Goal: Communication & Community: Answer question/provide support

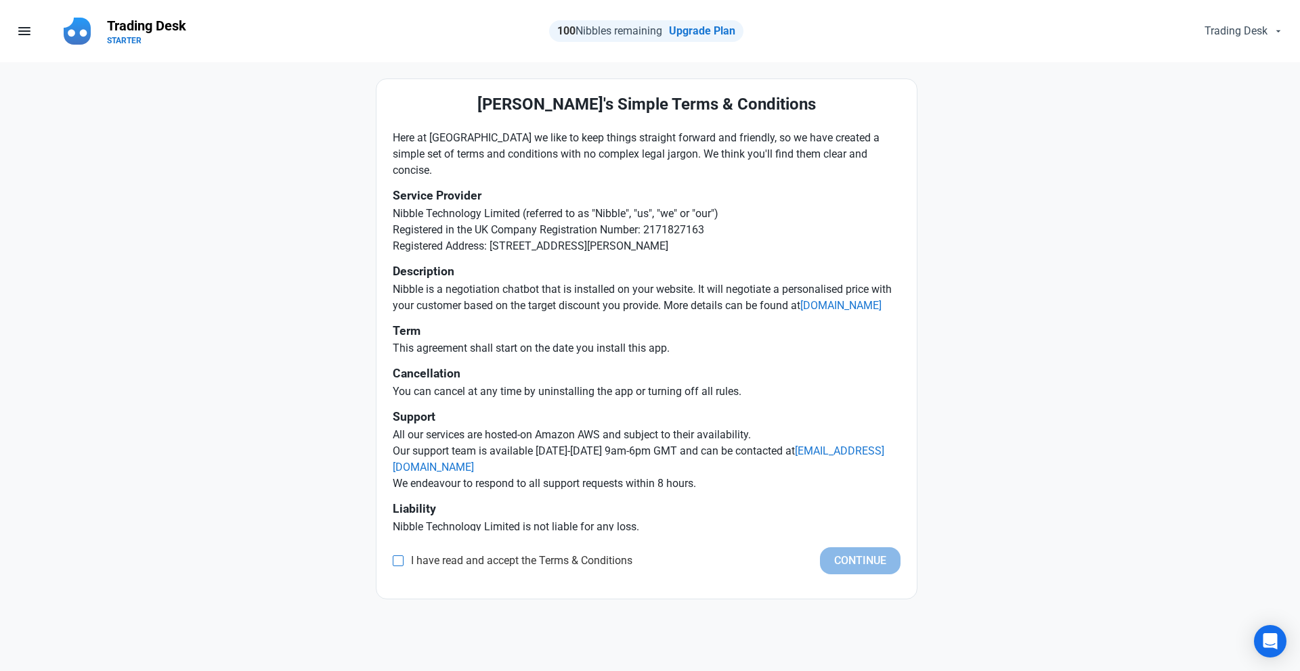
click at [398, 560] on span at bounding box center [398, 561] width 11 height 11
click at [398, 560] on input "I have read and accept the Terms & Conditions" at bounding box center [397, 561] width 9 height 9
checkbox input "true"
click at [885, 564] on button "Continue" at bounding box center [860, 561] width 81 height 27
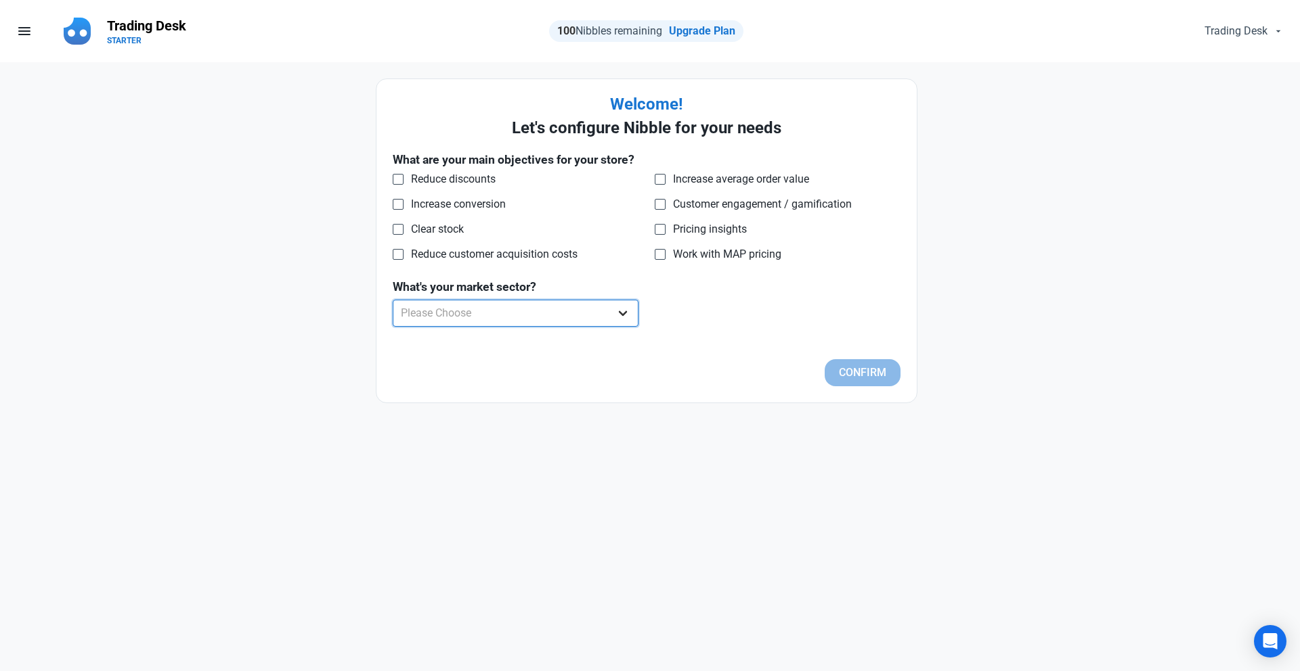
click at [566, 323] on select "Please Choose Apparel B2B Books Car Parts Cleaning Products Collectibles Consum…" at bounding box center [516, 313] width 246 height 27
click at [456, 204] on span "Increase conversion" at bounding box center [454, 205] width 102 height 14
click at [401, 204] on input "Increase conversion" at bounding box center [397, 204] width 9 height 9
checkbox input "true"
click at [433, 226] on span "Clear stock" at bounding box center [433, 230] width 60 height 14
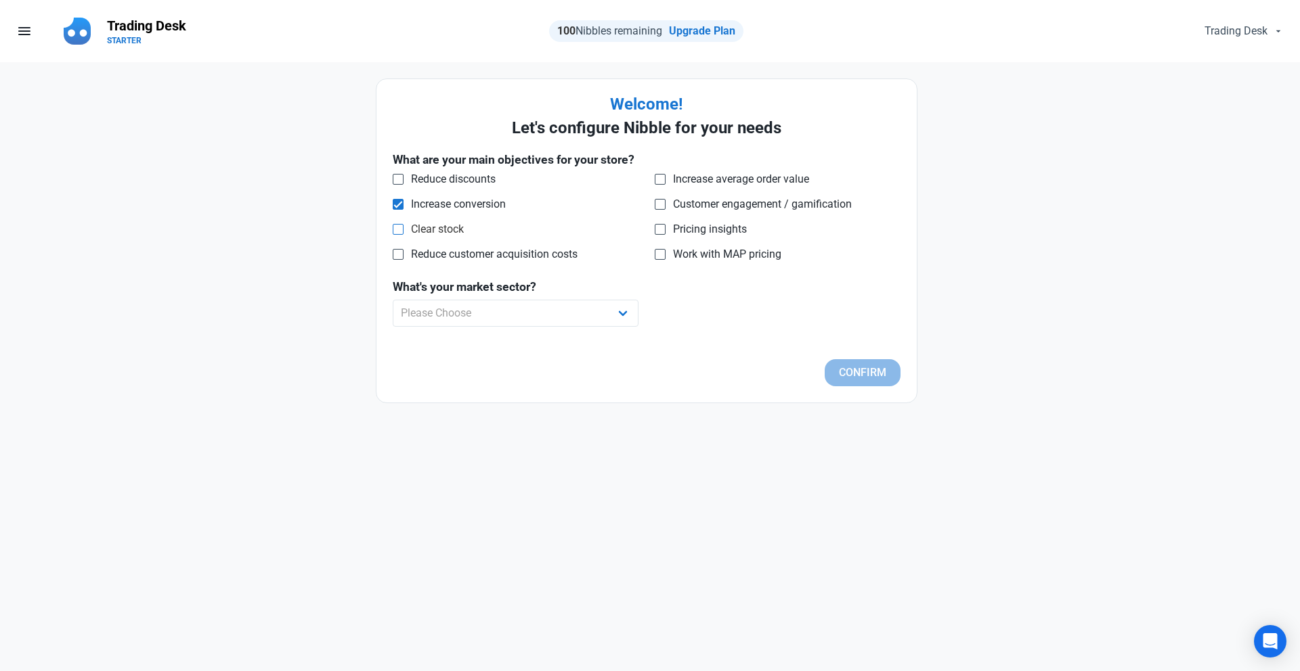
click at [401, 226] on input "Clear stock" at bounding box center [397, 229] width 9 height 9
checkbox input "true"
click at [556, 307] on select "Please Choose Apparel B2B Books Car Parts Cleaning Products Collectibles Consum…" at bounding box center [516, 313] width 246 height 27
select select "Apparel"
click at [865, 370] on button "Confirm" at bounding box center [862, 372] width 76 height 27
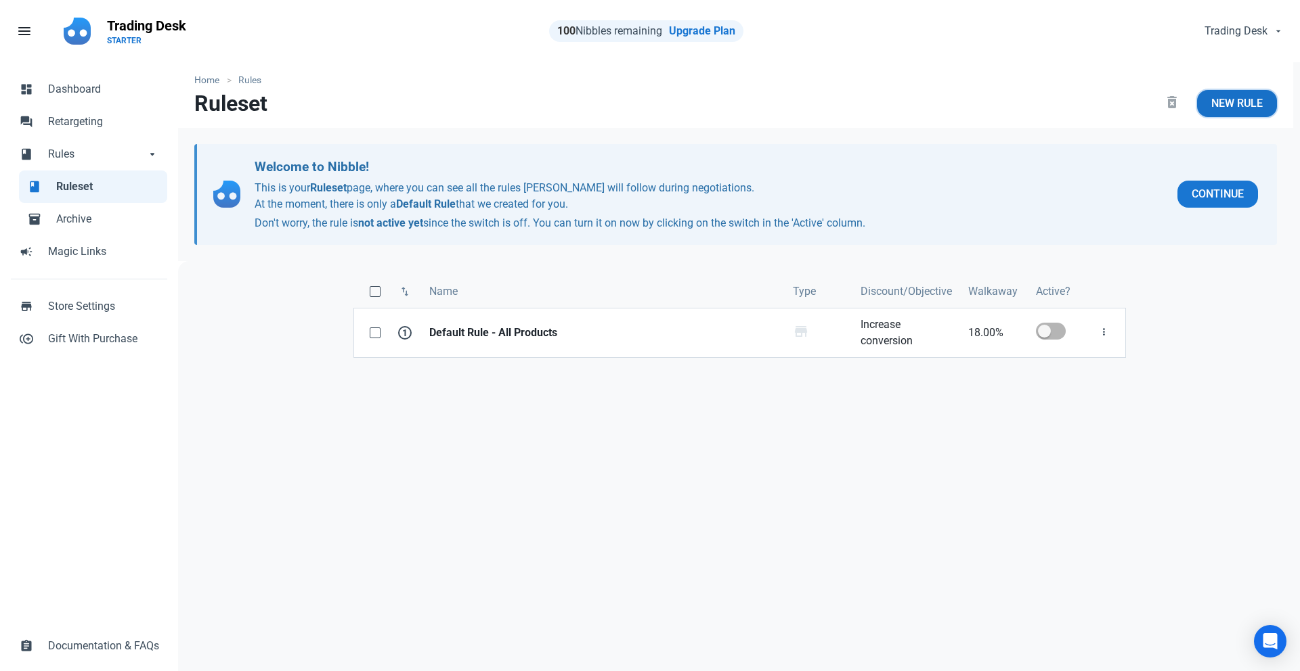
click at [1233, 106] on span "New Rule" at bounding box center [1236, 103] width 51 height 16
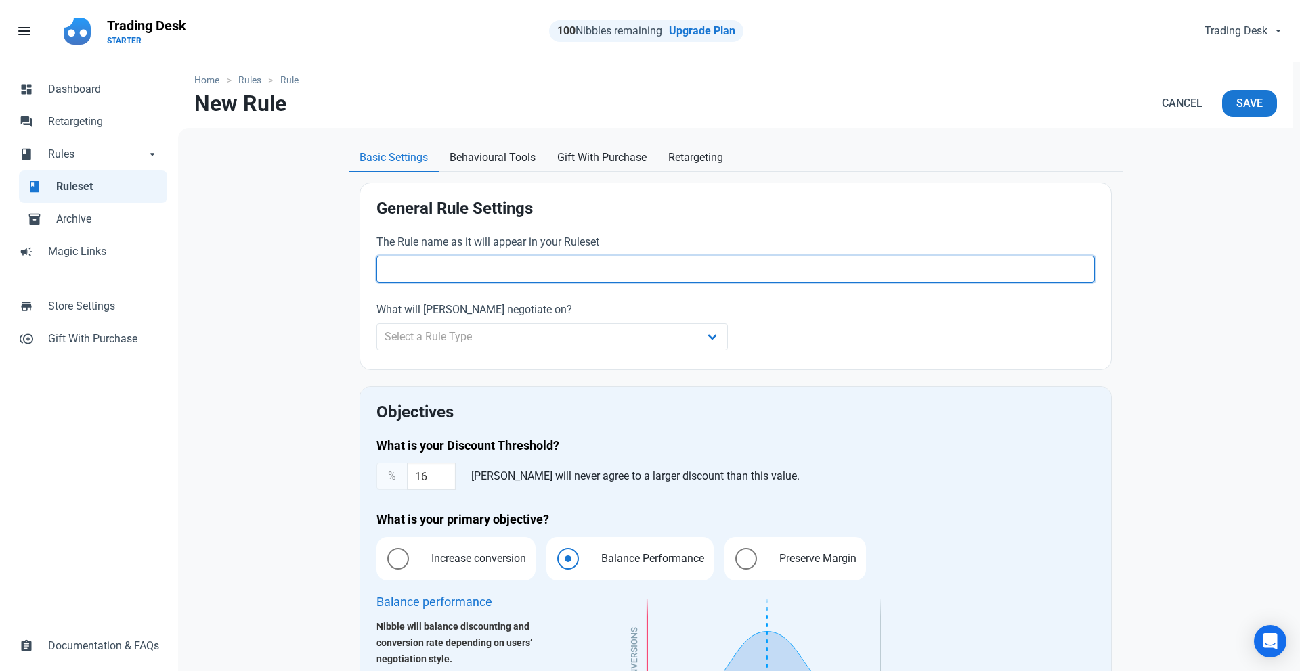
click at [495, 265] on input "text" at bounding box center [735, 269] width 718 height 27
type input "Test rules"
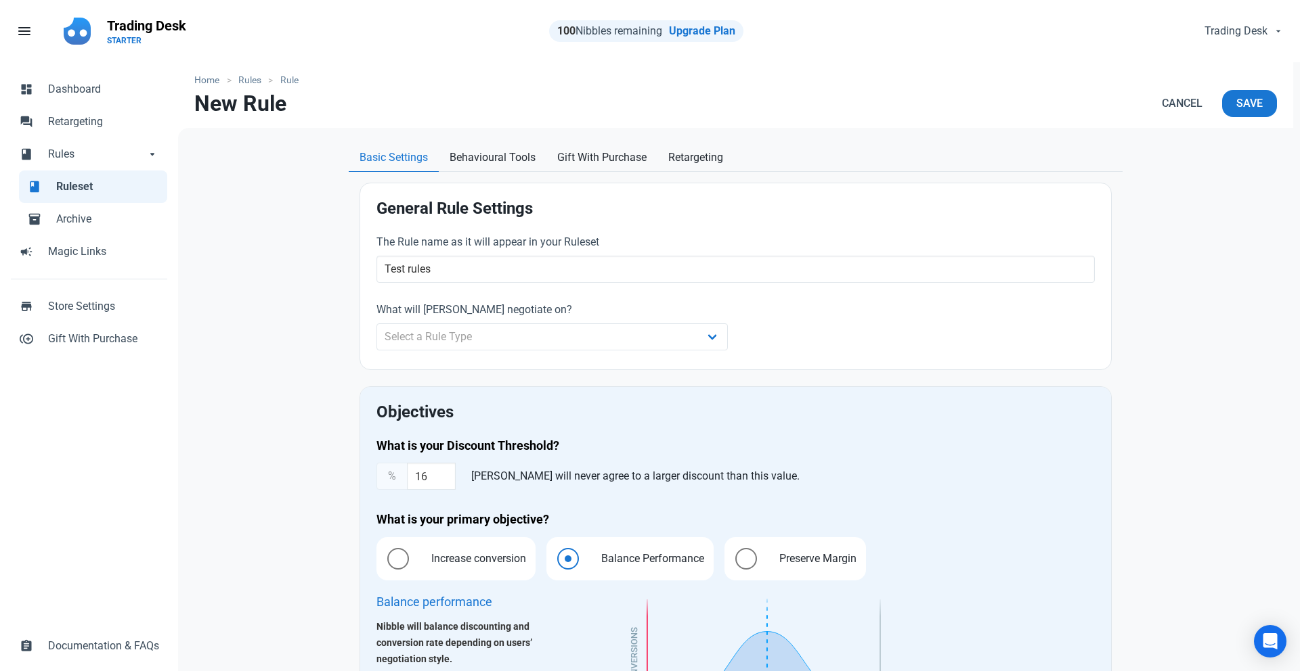
click at [477, 353] on div "What will Nibble negotiate on? Select a Rule Type Whole Store Individual Produc…" at bounding box center [552, 328] width 368 height 68
click at [477, 332] on select "Select a Rule Type Whole Store Individual Products Product Categories Cart" at bounding box center [551, 337] width 351 height 27
select select "product"
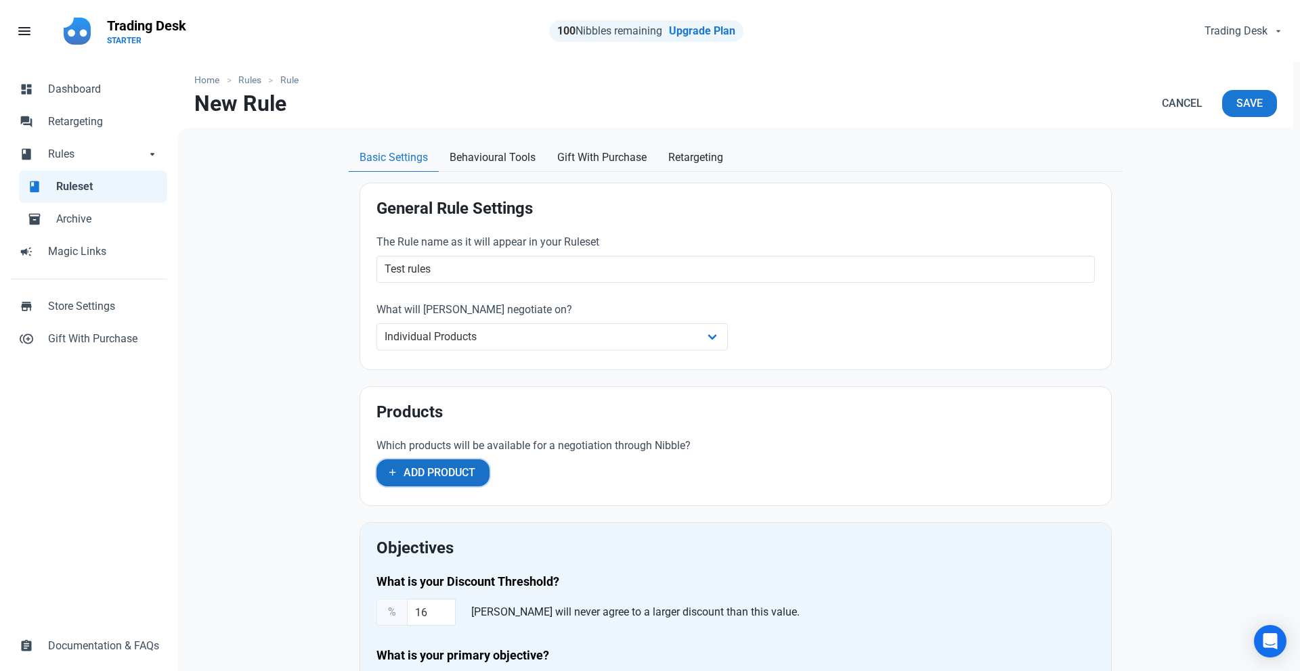
click at [435, 477] on span "Add Product" at bounding box center [439, 473] width 72 height 16
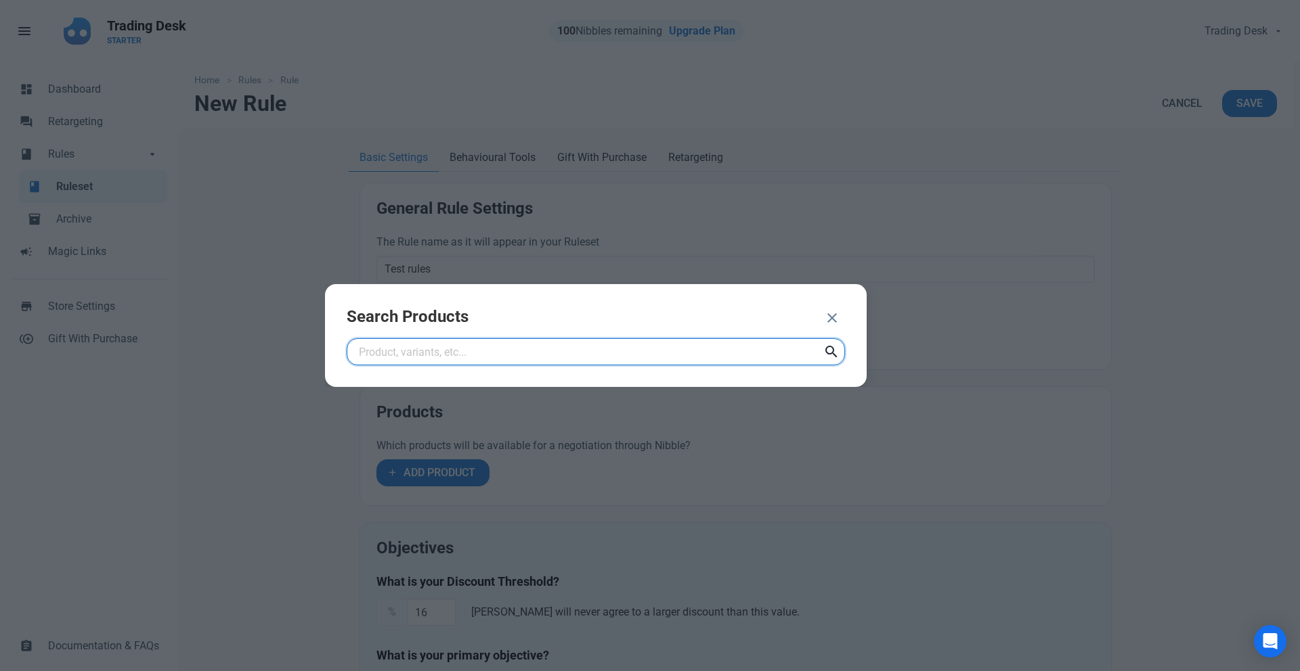
click at [578, 360] on input "text" at bounding box center [596, 351] width 498 height 27
type input "w"
type input "stussy"
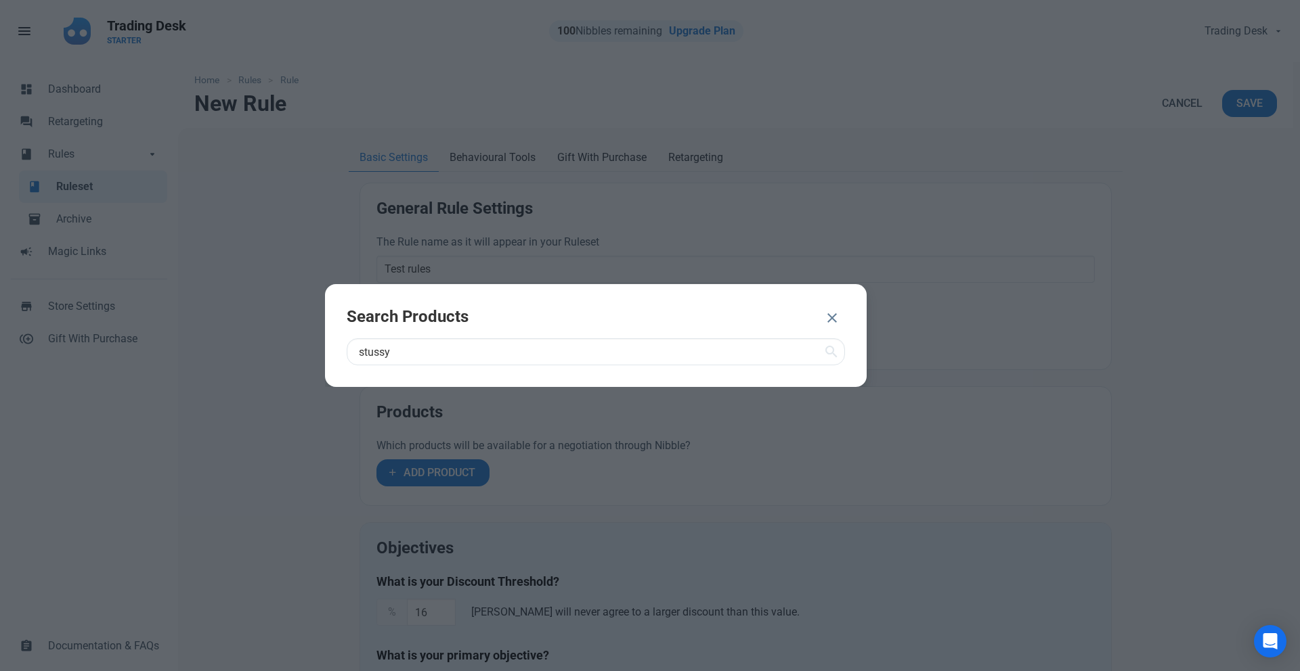
click at [836, 354] on icon at bounding box center [831, 352] width 16 height 24
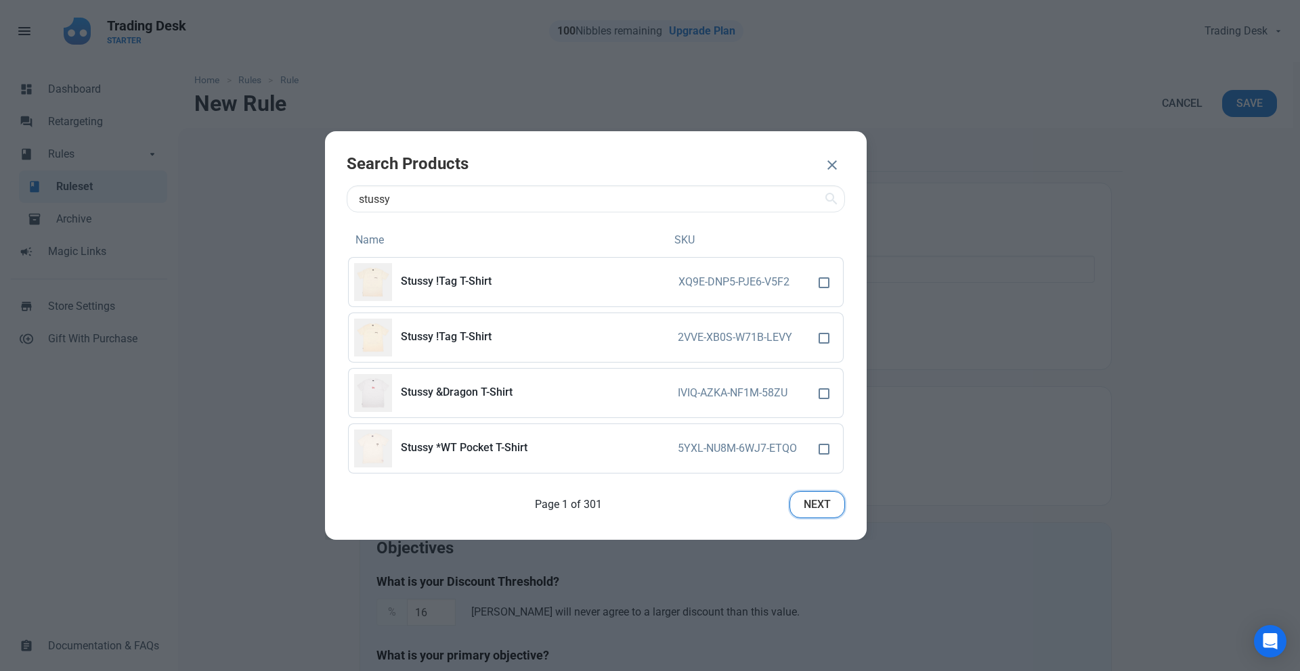
click at [828, 512] on span "Next" at bounding box center [816, 505] width 27 height 16
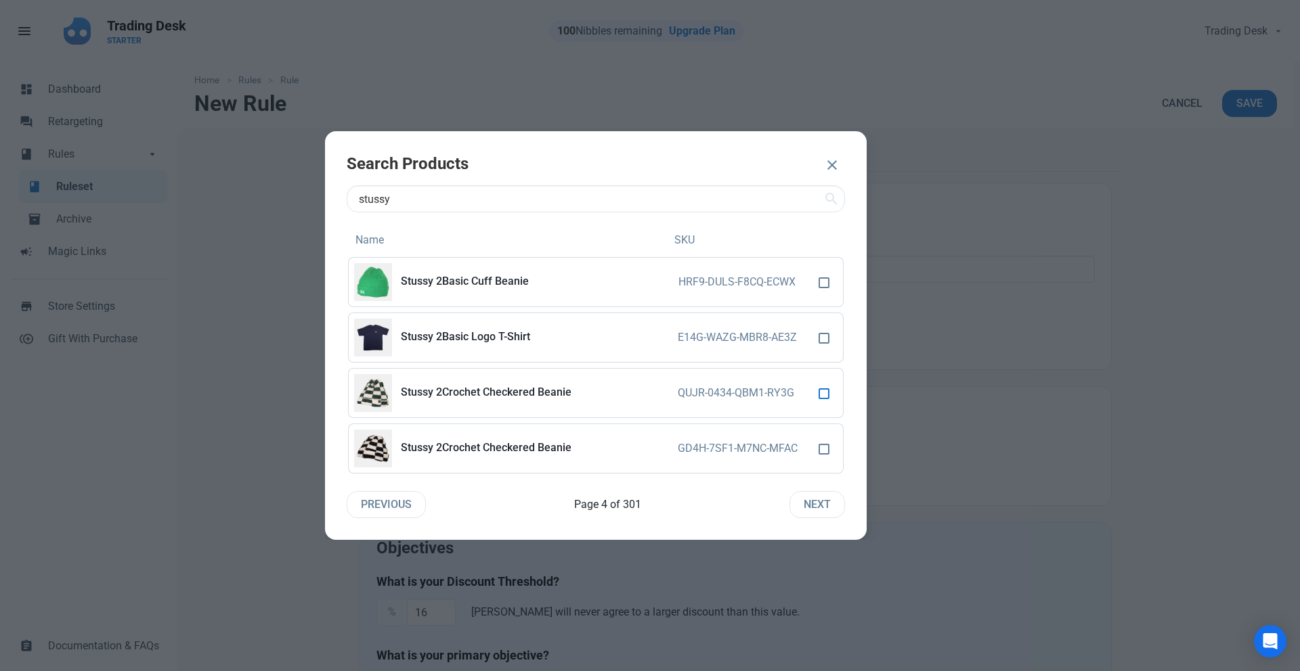
click at [826, 395] on span at bounding box center [823, 394] width 11 height 11
checkbox input "true"
click at [762, 164] on span "ADD 1 PRODUCT" at bounding box center [758, 166] width 81 height 16
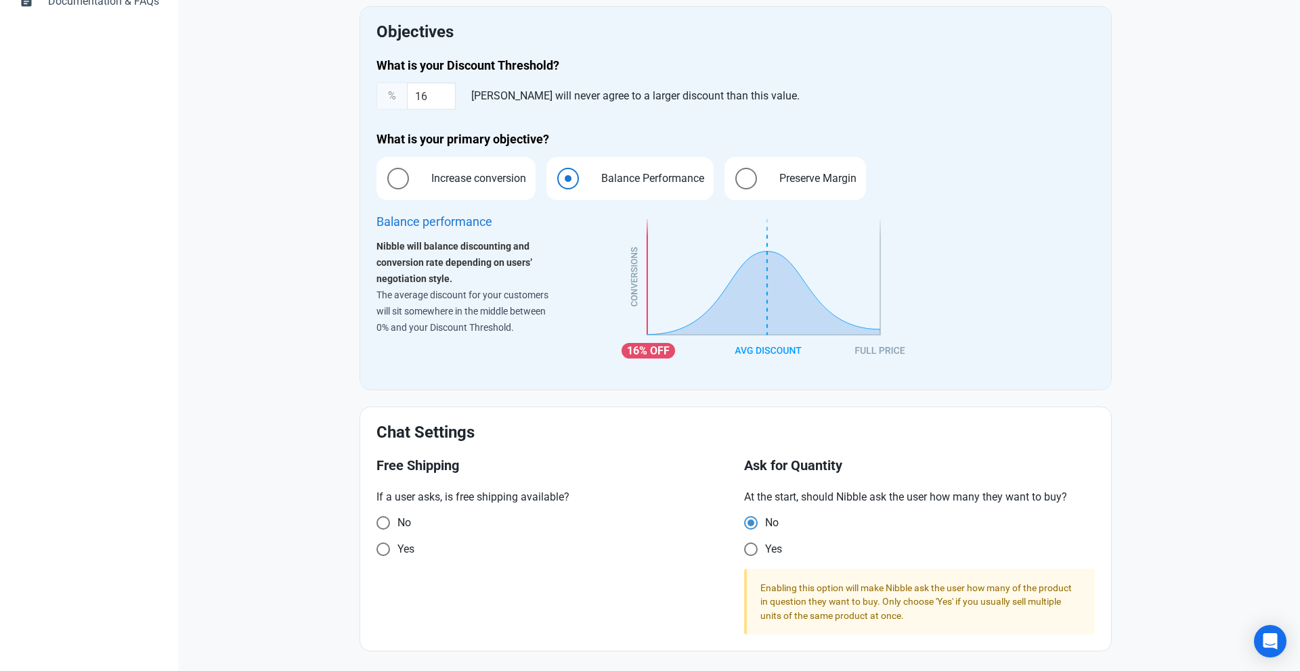
scroll to position [650, 0]
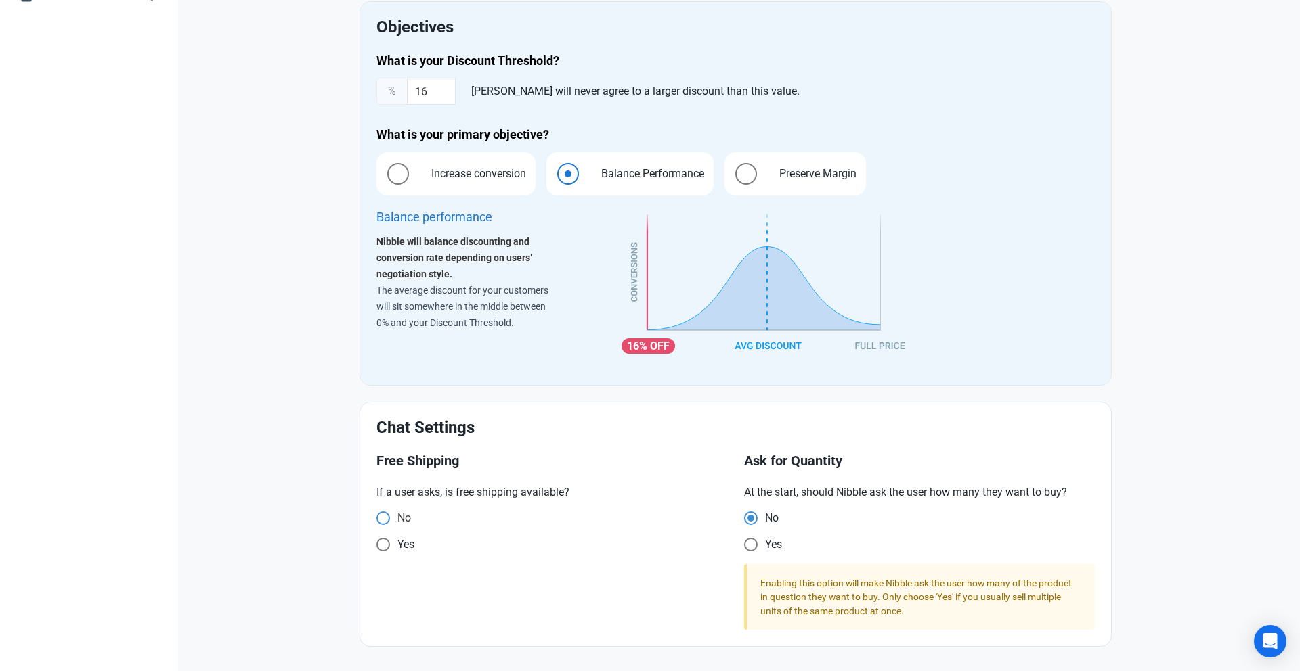
click at [389, 517] on span at bounding box center [383, 519] width 14 height 14
click at [385, 517] on input "No" at bounding box center [380, 518] width 9 height 9
radio input "true"
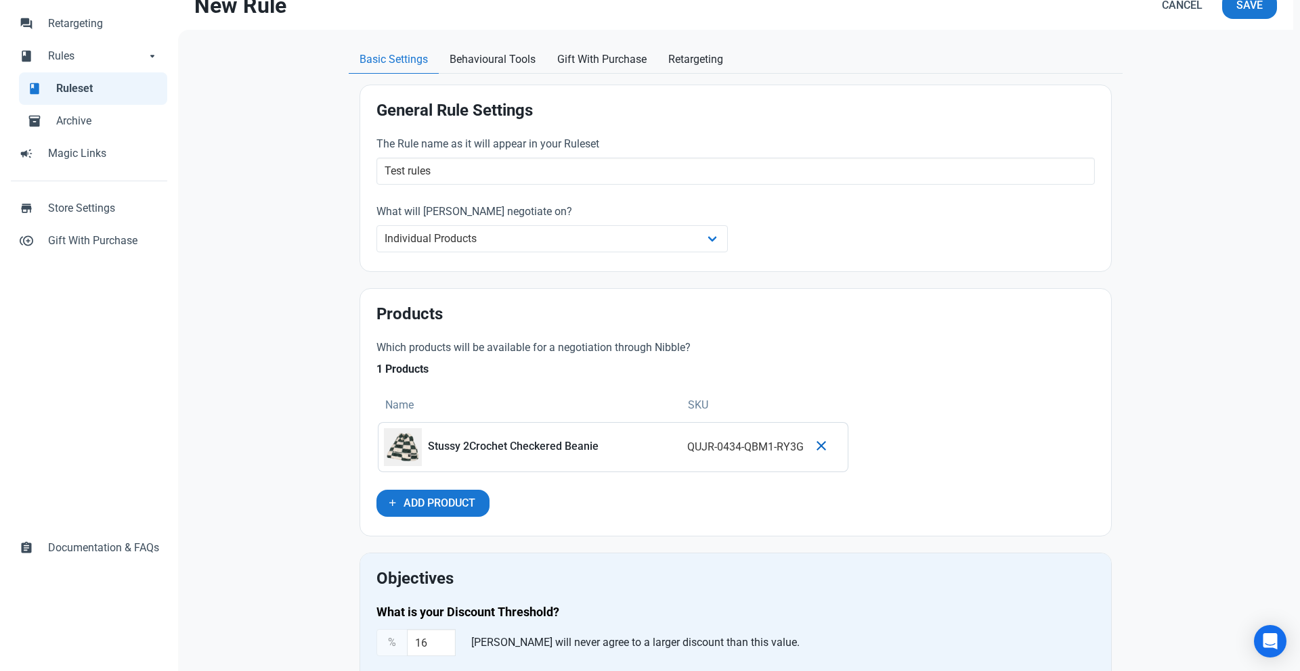
scroll to position [0, 0]
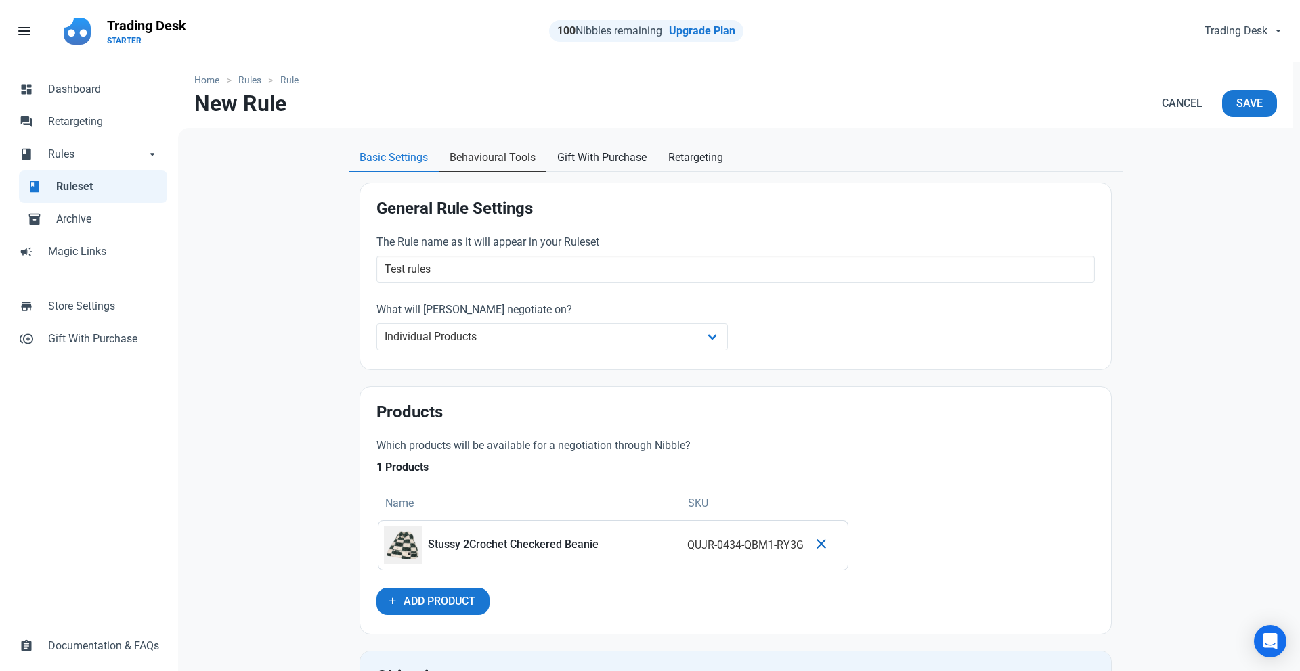
click at [515, 158] on span "Behavioural Tools" at bounding box center [492, 158] width 86 height 16
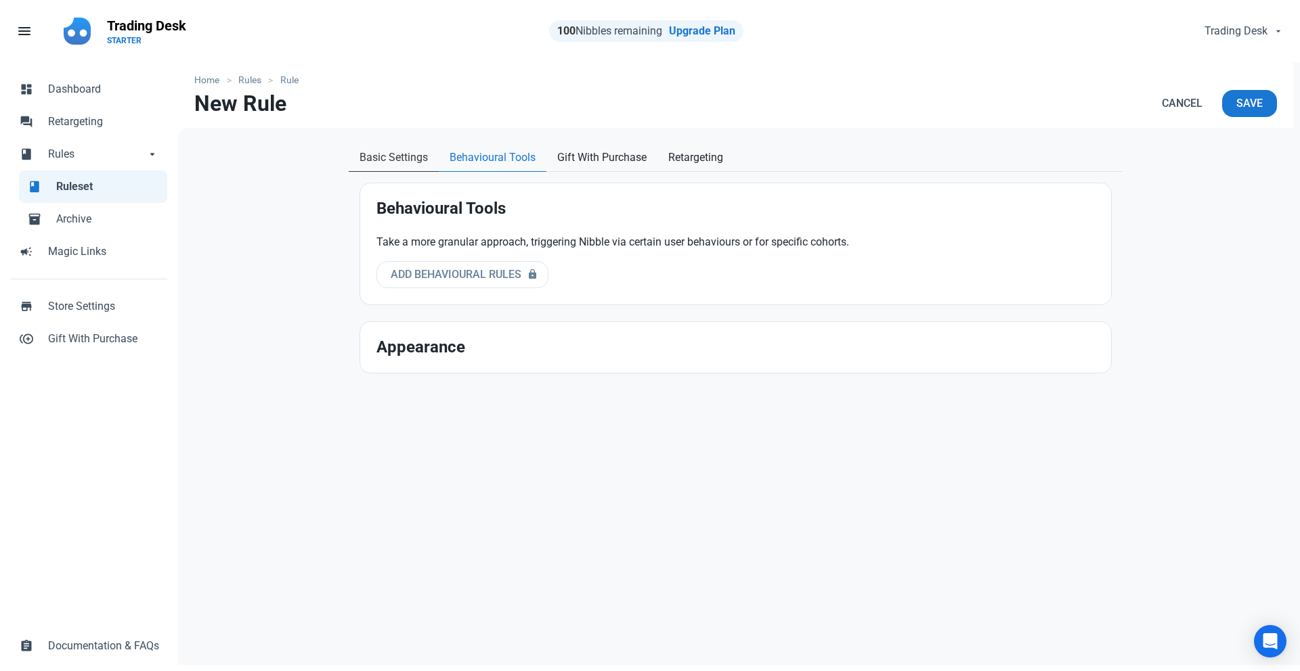
click at [407, 161] on span "Basic Settings" at bounding box center [393, 158] width 68 height 16
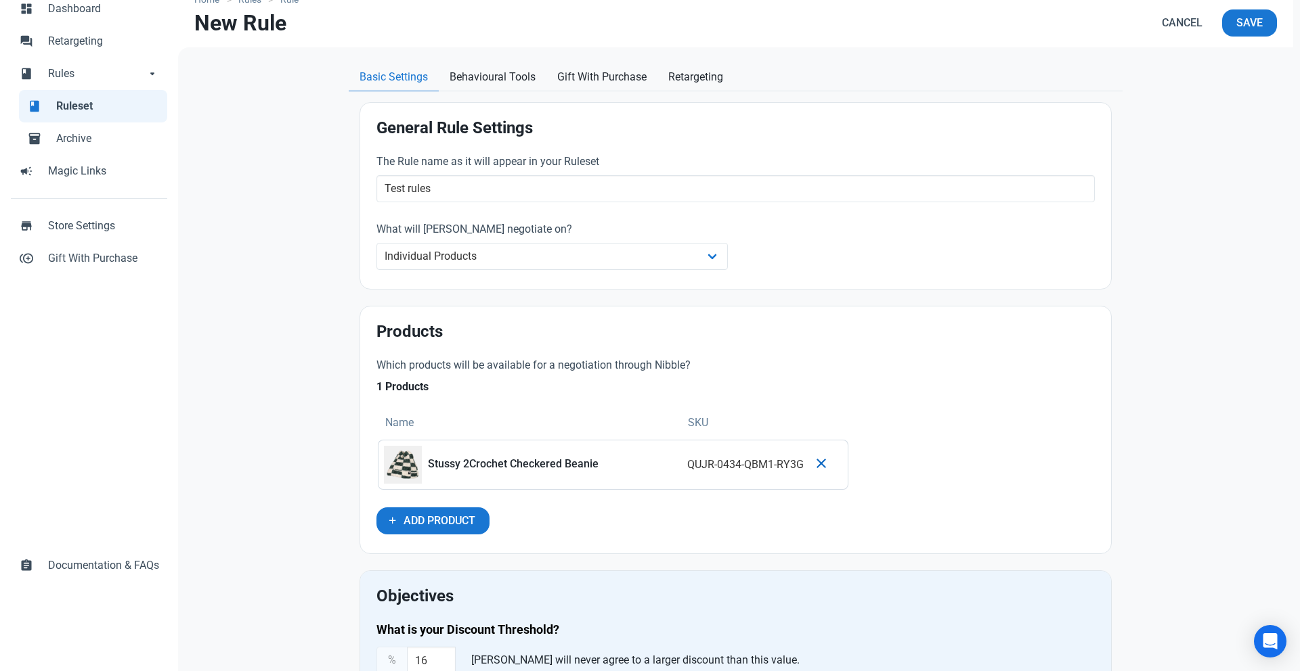
scroll to position [80, 0]
click at [1258, 26] on span "Save" at bounding box center [1249, 24] width 26 height 16
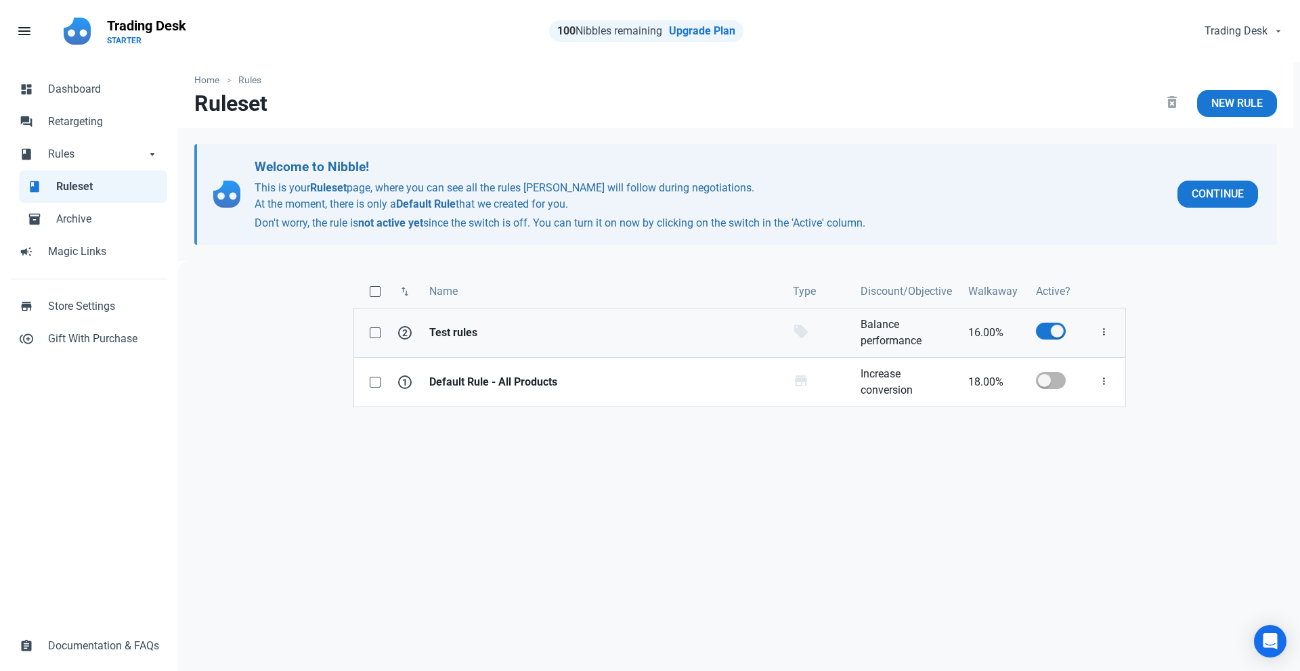
click at [461, 331] on strong "Test rules" at bounding box center [602, 333] width 347 height 16
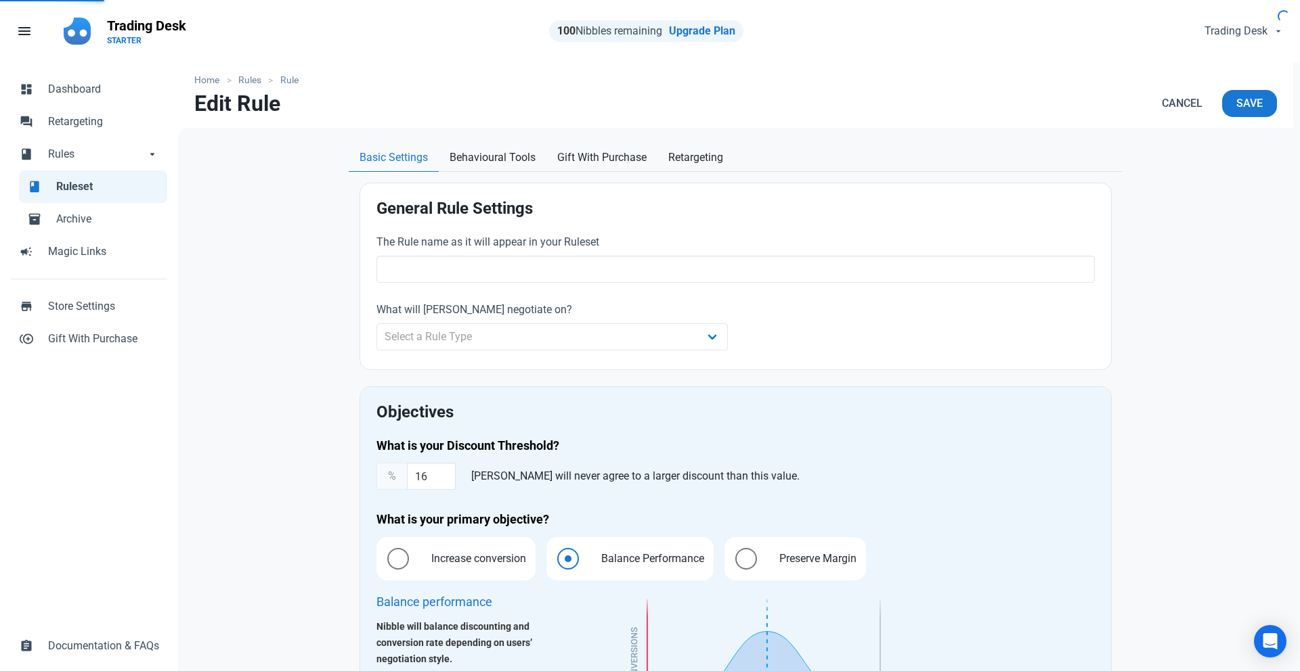
type input "Test rules"
select select "product"
type input "16.00"
radio input "true"
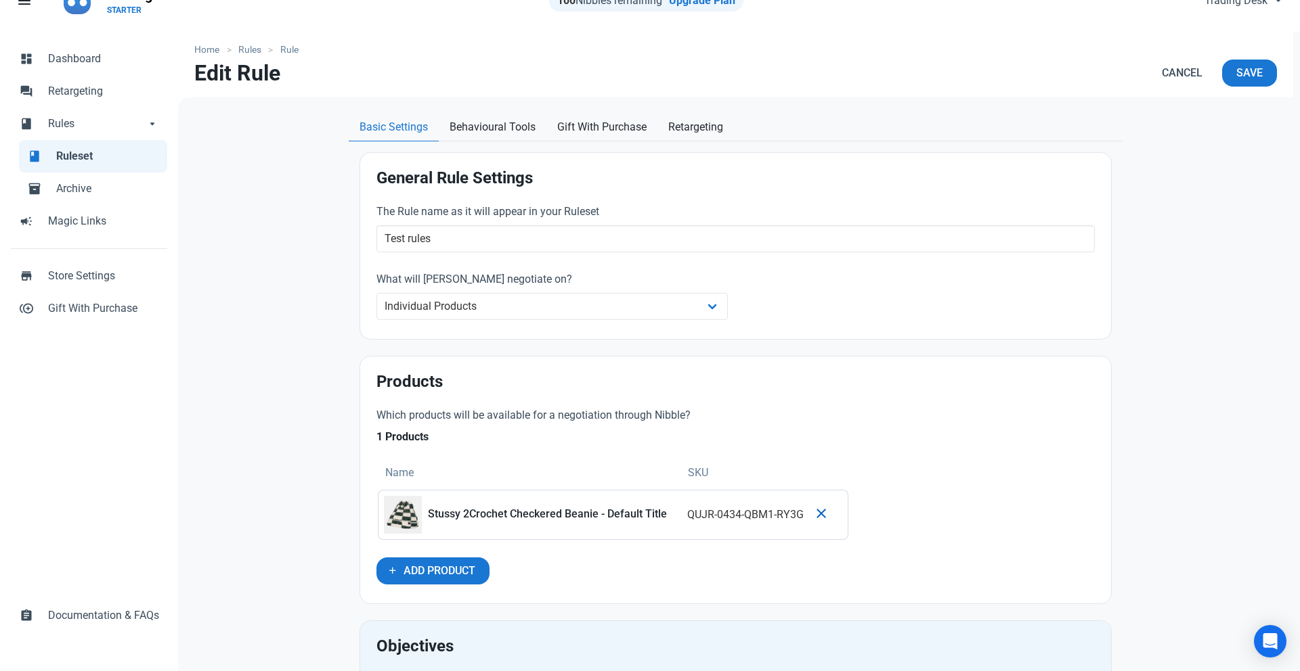
scroll to position [43, 0]
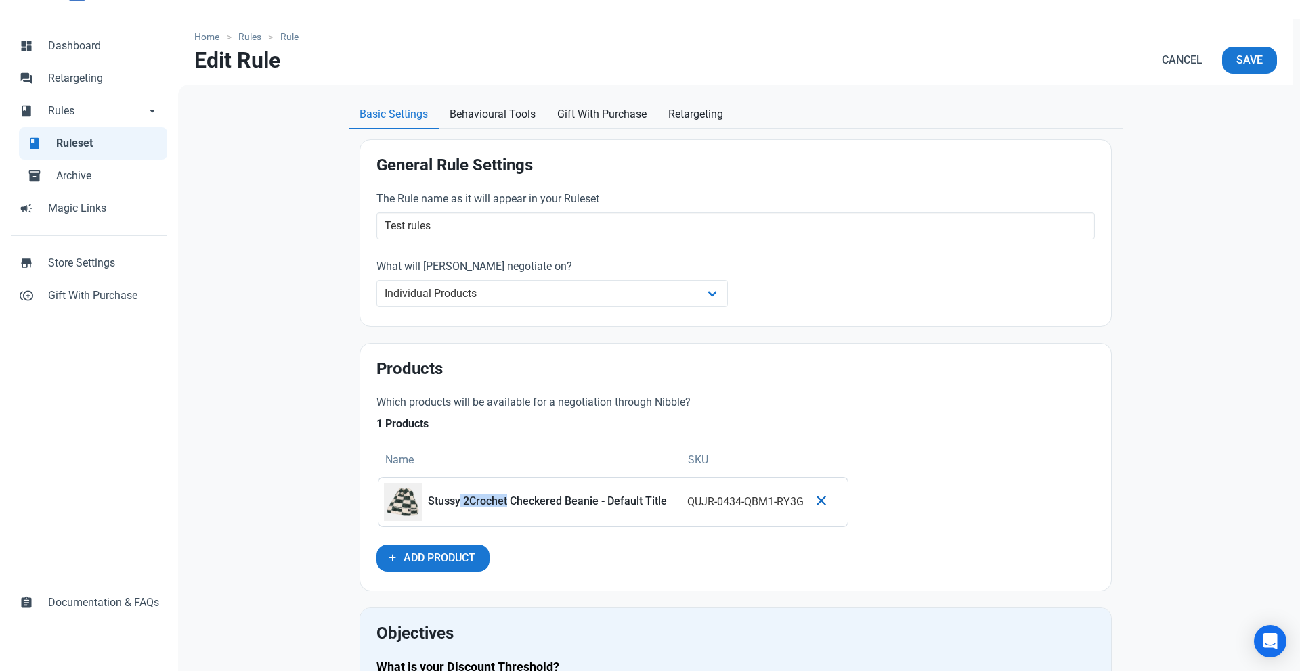
drag, startPoint x: 461, startPoint y: 502, endPoint x: 506, endPoint y: 502, distance: 45.4
click at [506, 502] on p "Stussy 2Crochet Checkered Beanie - Default Title" at bounding box center [552, 501] width 248 height 12
copy p "2Crochet"
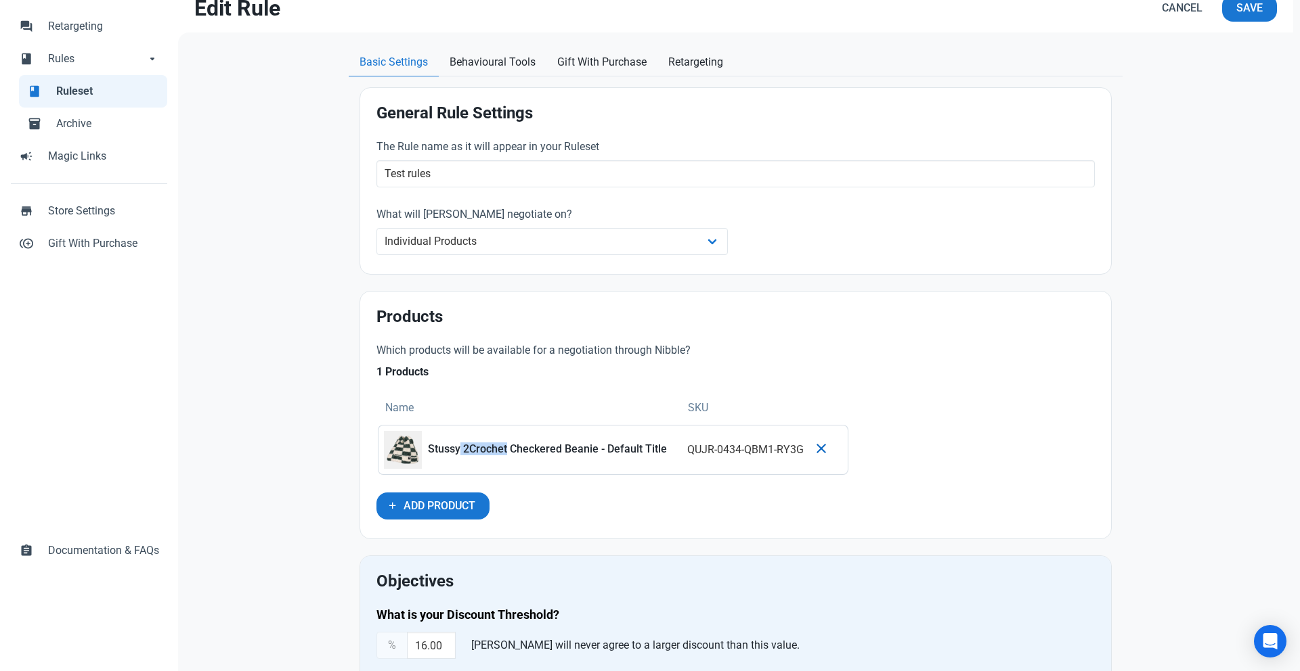
scroll to position [37, 0]
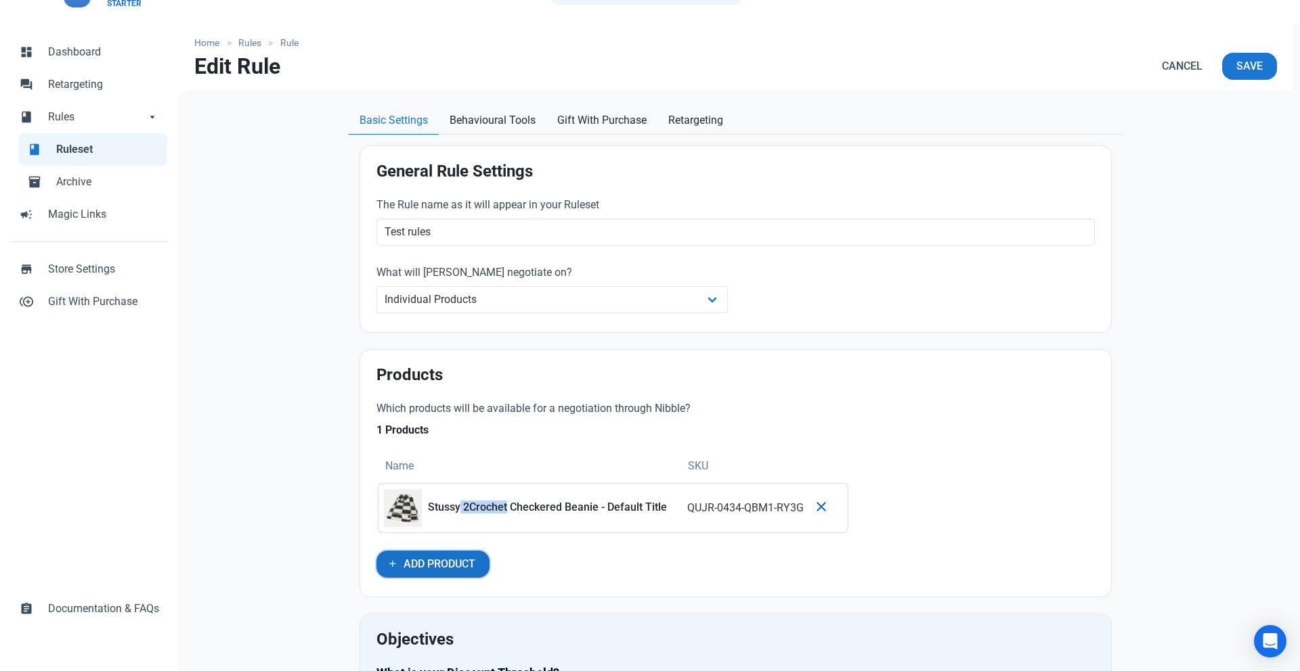
click at [413, 567] on span "Add Product" at bounding box center [439, 564] width 72 height 16
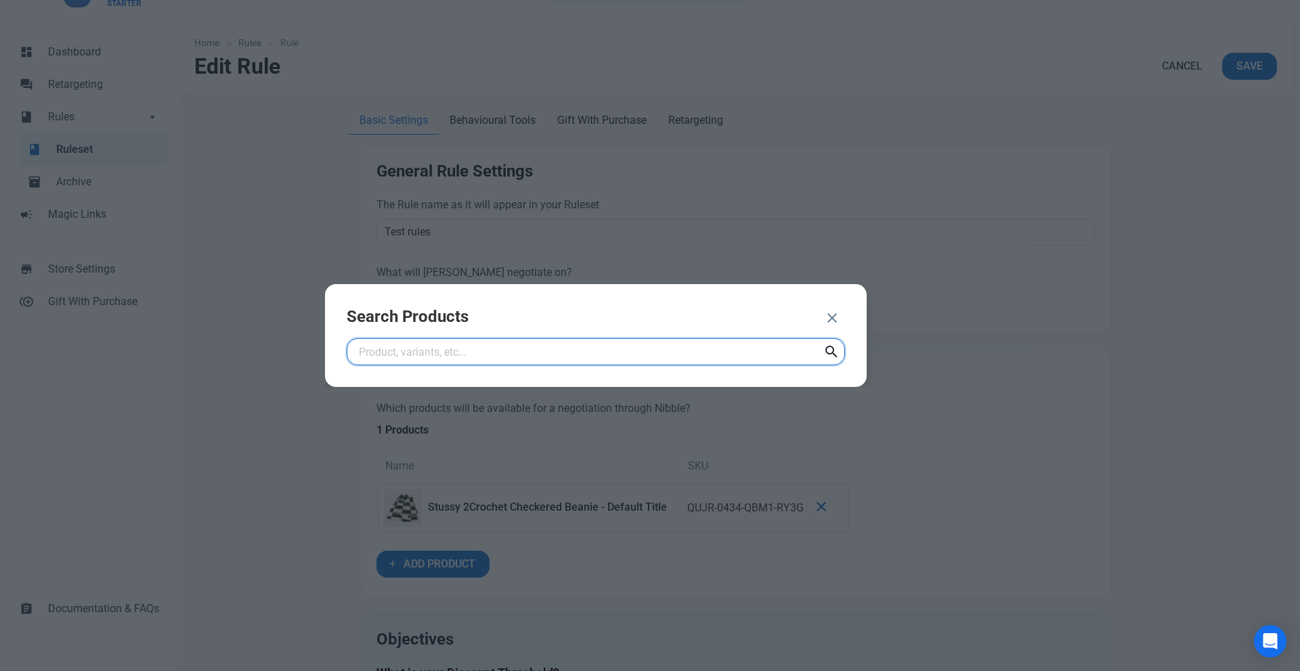
click at [523, 346] on input "text" at bounding box center [596, 351] width 498 height 27
paste input "2Crochet"
type input "2Crochet"
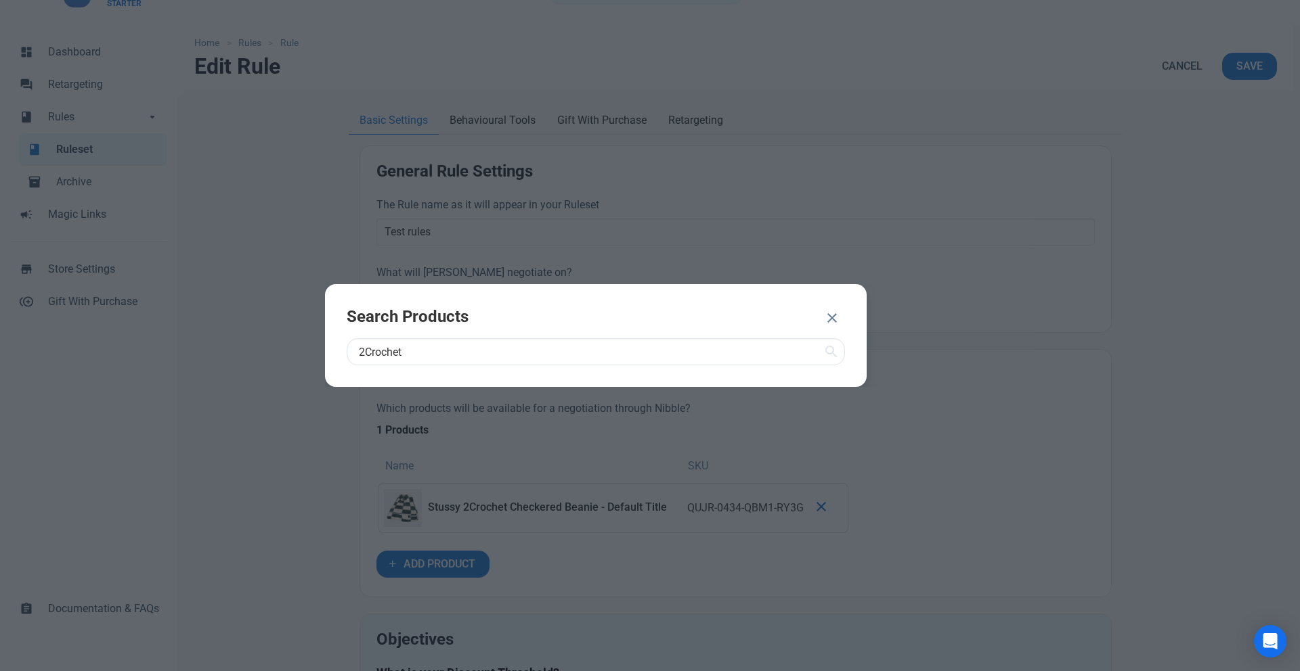
click at [831, 345] on icon at bounding box center [831, 352] width 16 height 24
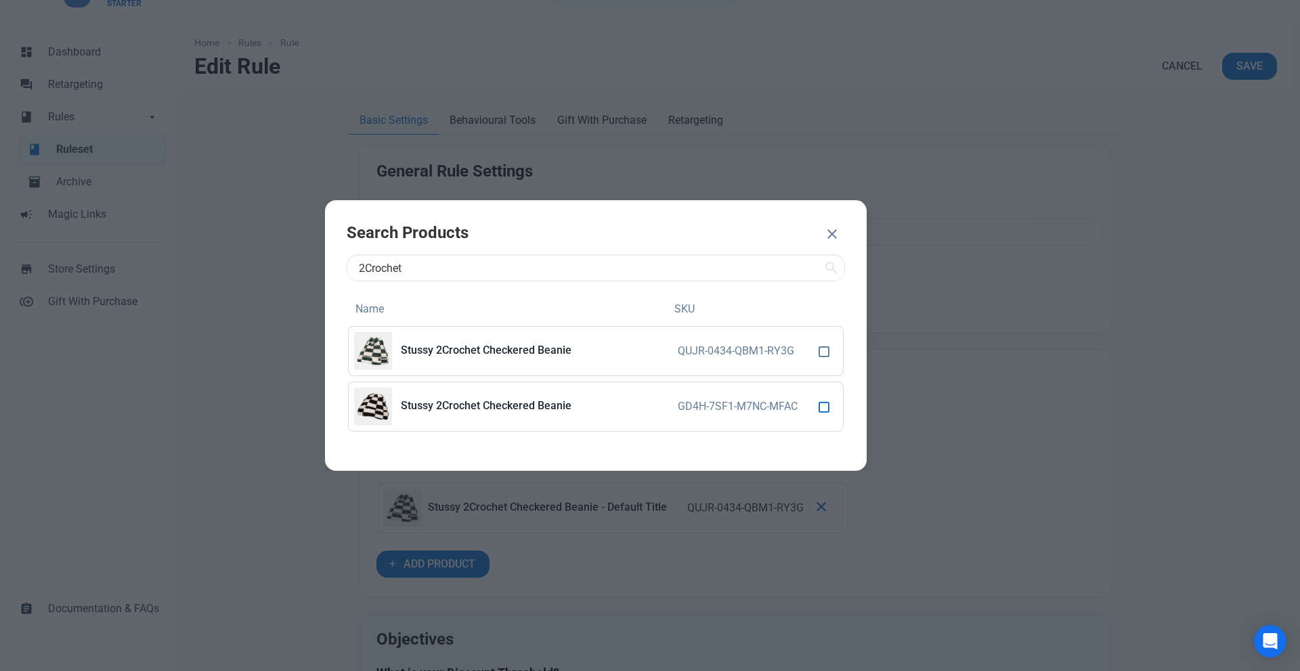
click at [824, 407] on span at bounding box center [823, 407] width 11 height 11
checkbox input "true"
click at [758, 238] on span "ADD 1 PRODUCT" at bounding box center [758, 235] width 81 height 16
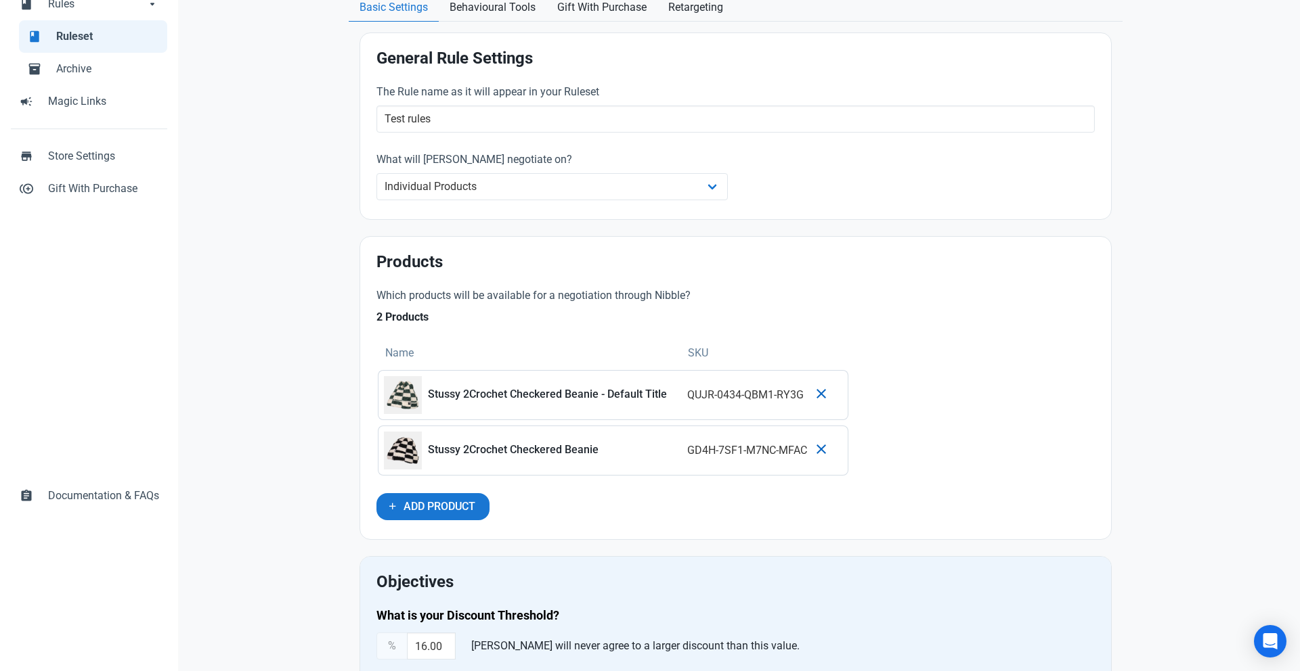
scroll to position [0, 0]
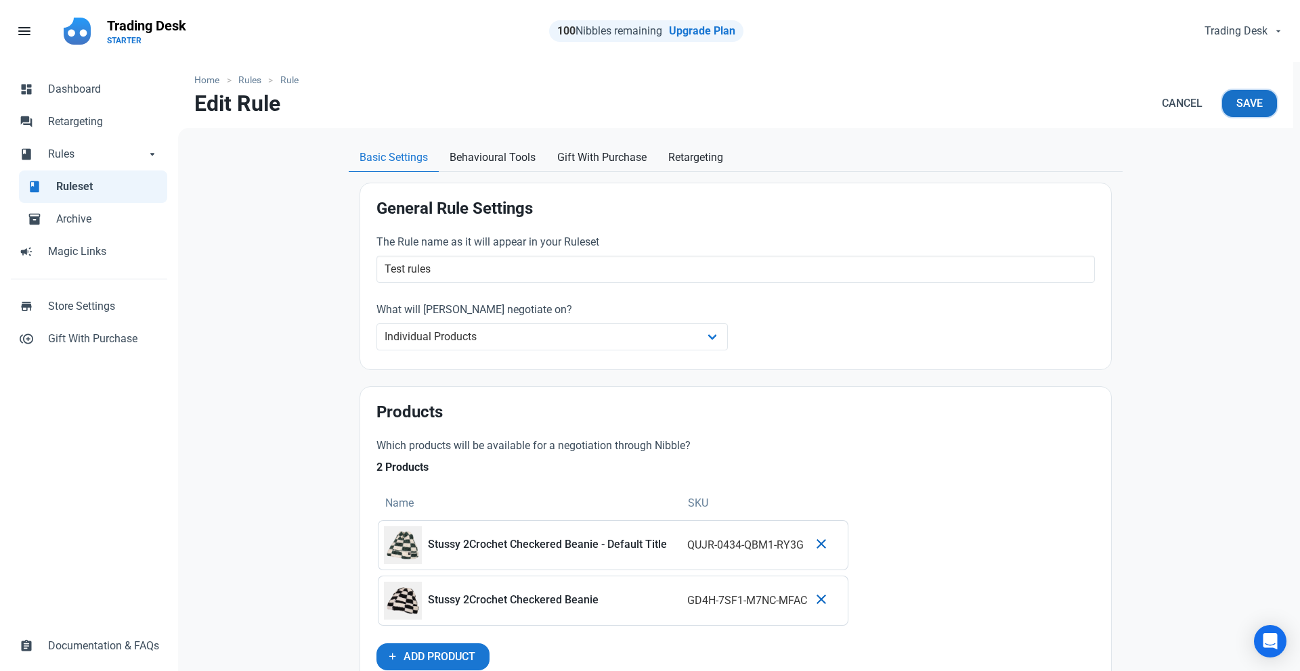
click at [1247, 94] on button "Save" at bounding box center [1249, 103] width 55 height 27
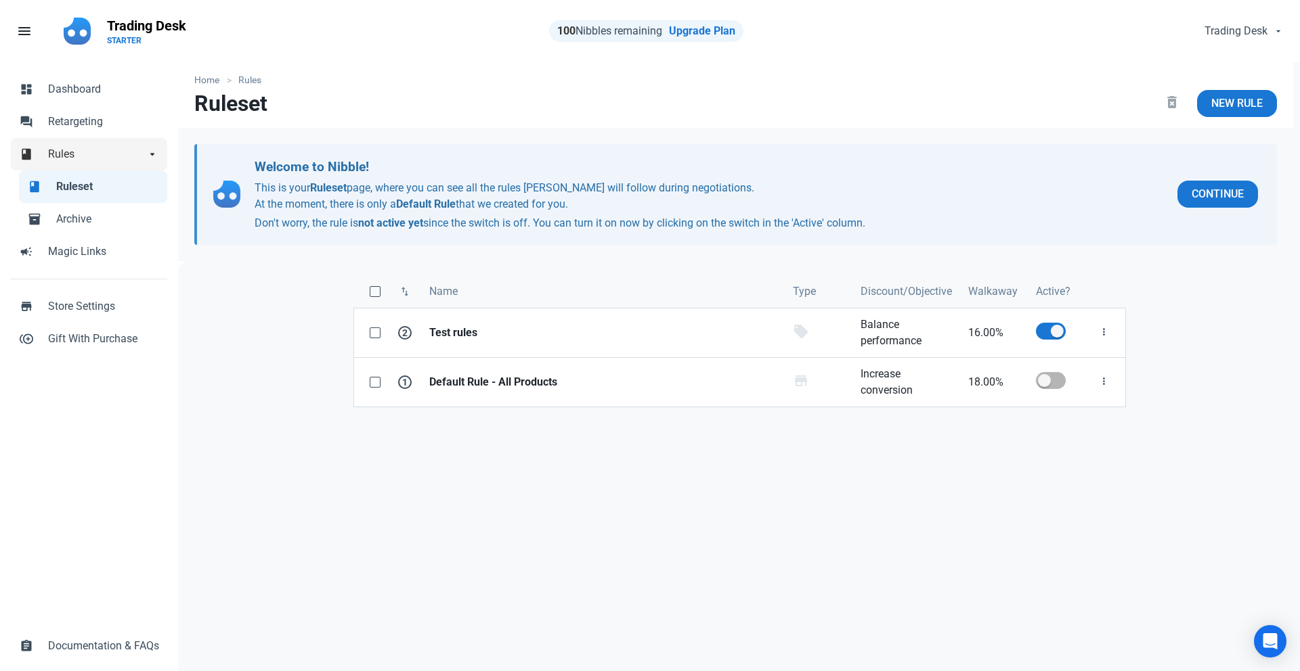
click at [101, 151] on span "Rules" at bounding box center [96, 154] width 97 height 16
click at [148, 152] on span "arrow_drop_down" at bounding box center [153, 153] width 14 height 14
click at [106, 91] on span "Dashboard" at bounding box center [103, 89] width 111 height 16
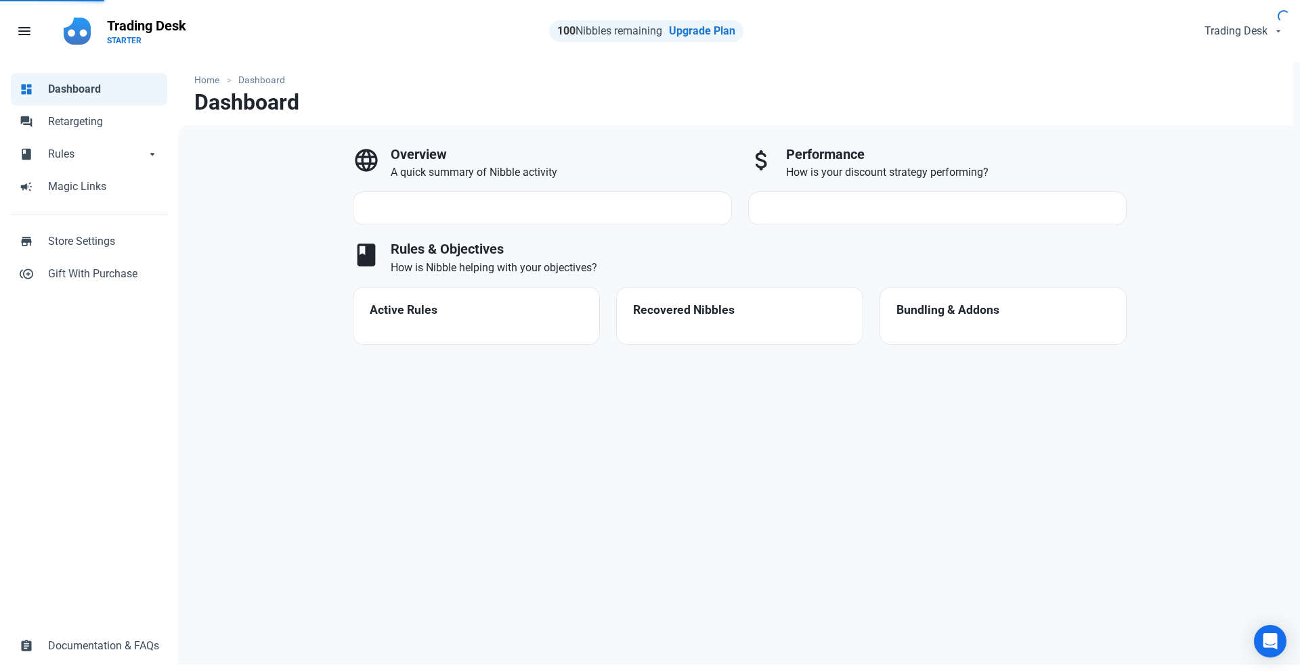
select select "7d"
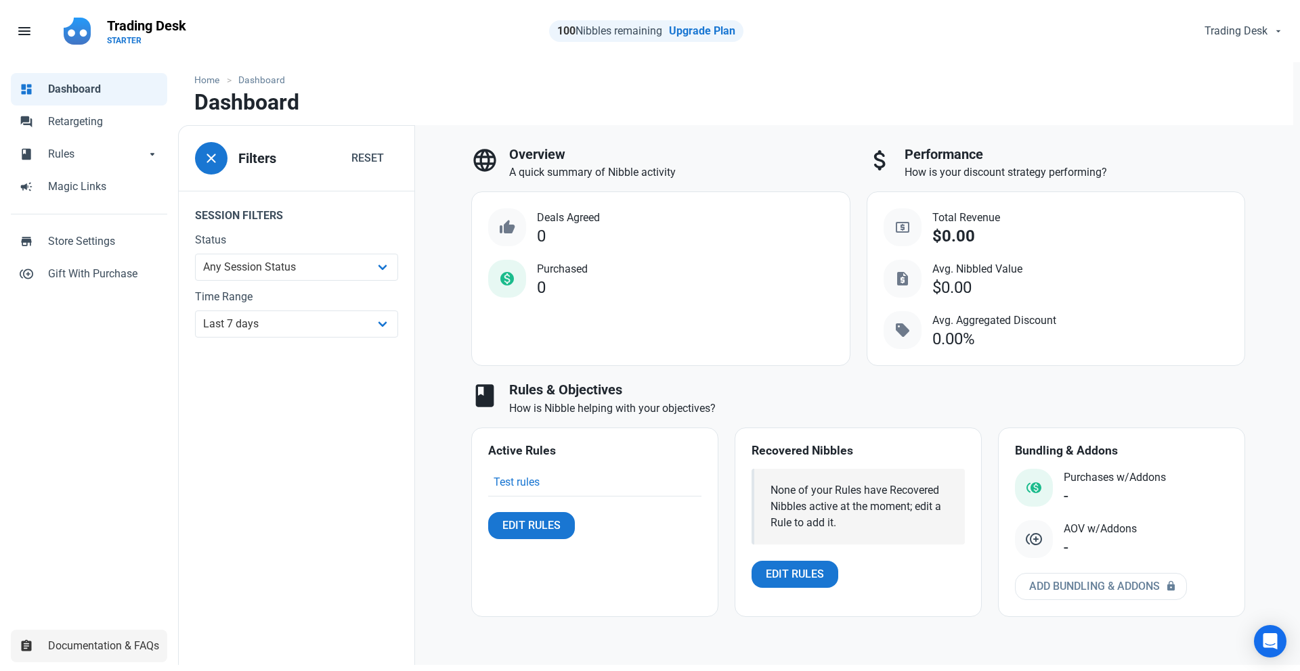
click at [121, 655] on link "assignment Documentation & FAQs" at bounding box center [89, 646] width 156 height 32
click at [1246, 37] on span "Trading Desk" at bounding box center [1236, 31] width 63 height 16
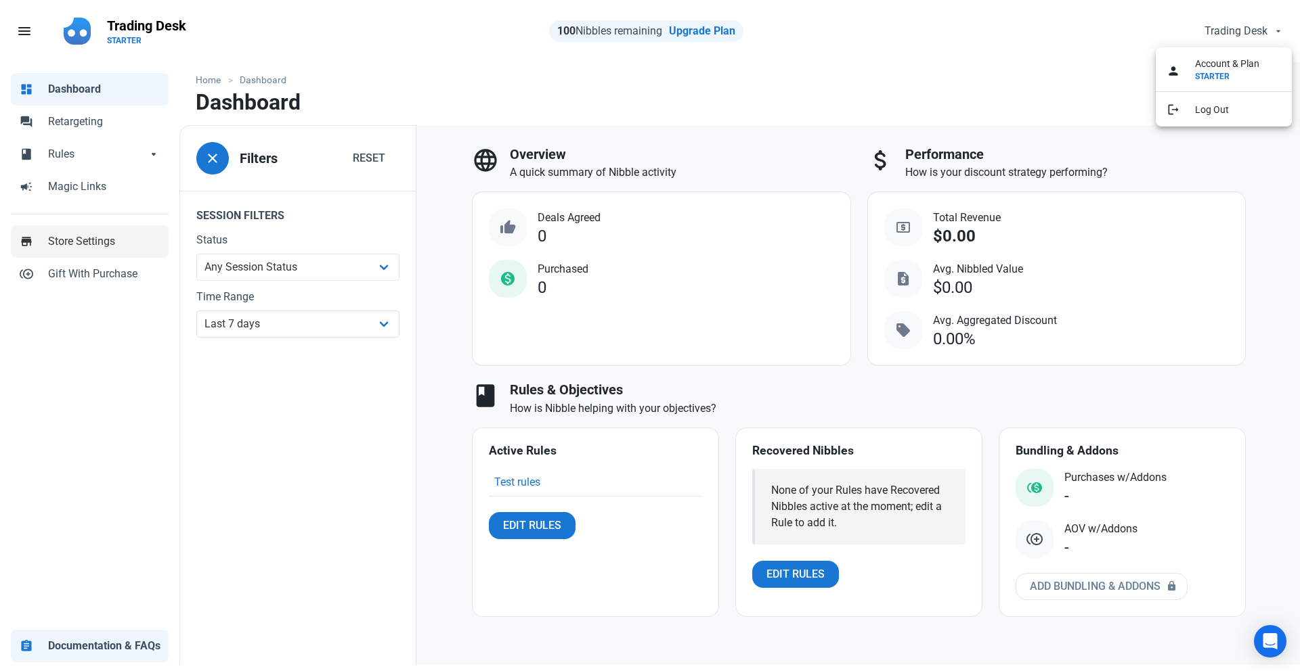
click at [110, 242] on span "Store Settings" at bounding box center [104, 242] width 112 height 16
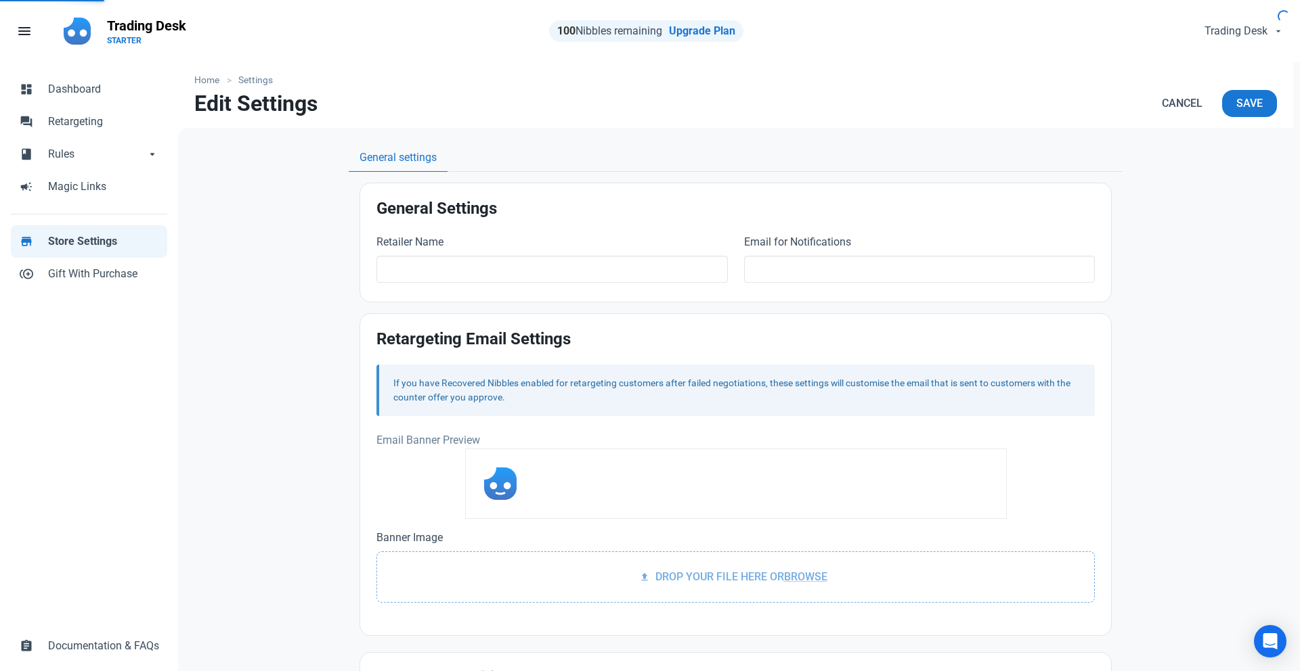
type input "Trading Desk"
click at [81, 147] on span "Rules" at bounding box center [96, 154] width 97 height 16
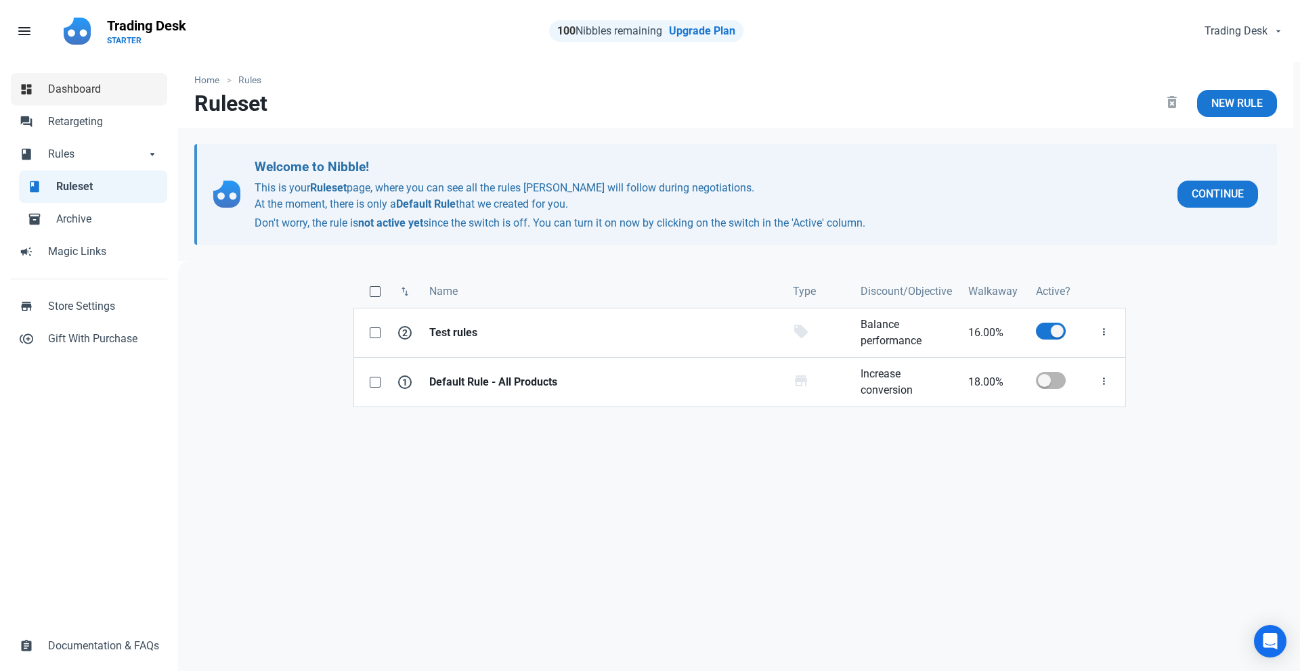
click at [104, 89] on span "Dashboard" at bounding box center [103, 89] width 111 height 16
select select "7d"
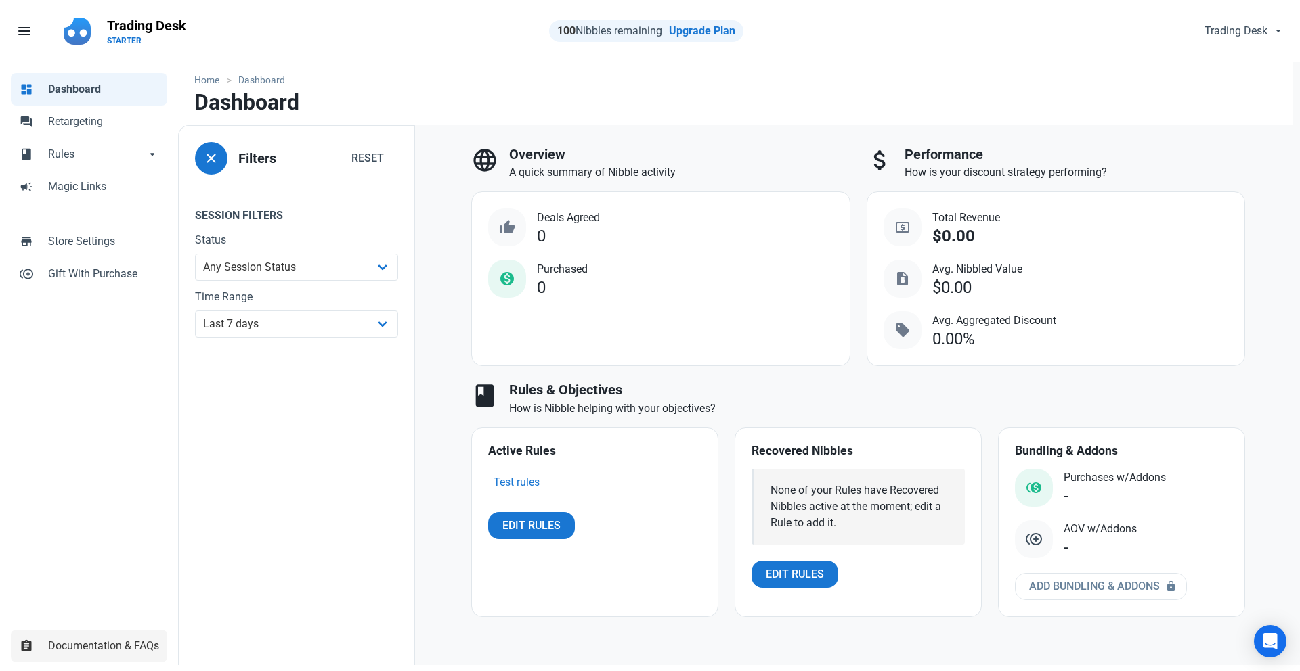
click at [114, 640] on span "Documentation & FAQs" at bounding box center [103, 646] width 111 height 16
click at [1266, 632] on div "Open Intercom Messenger" at bounding box center [1270, 642] width 36 height 36
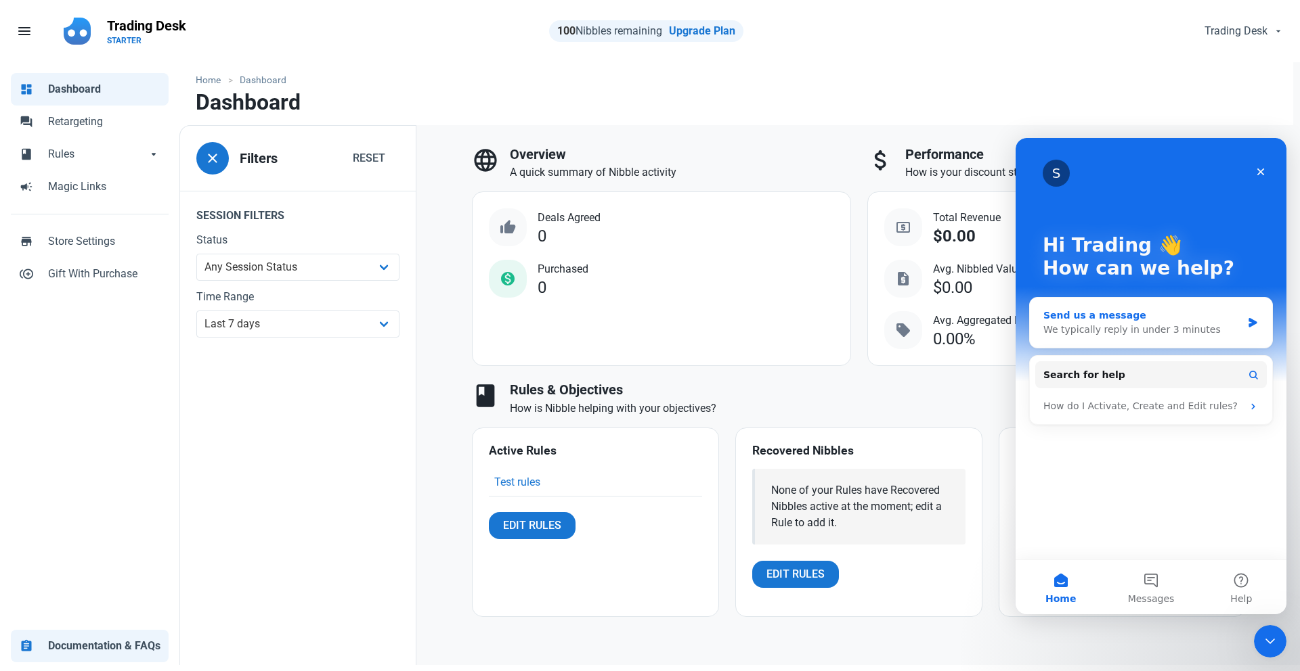
click at [1157, 319] on div "Send us a message" at bounding box center [1142, 316] width 198 height 14
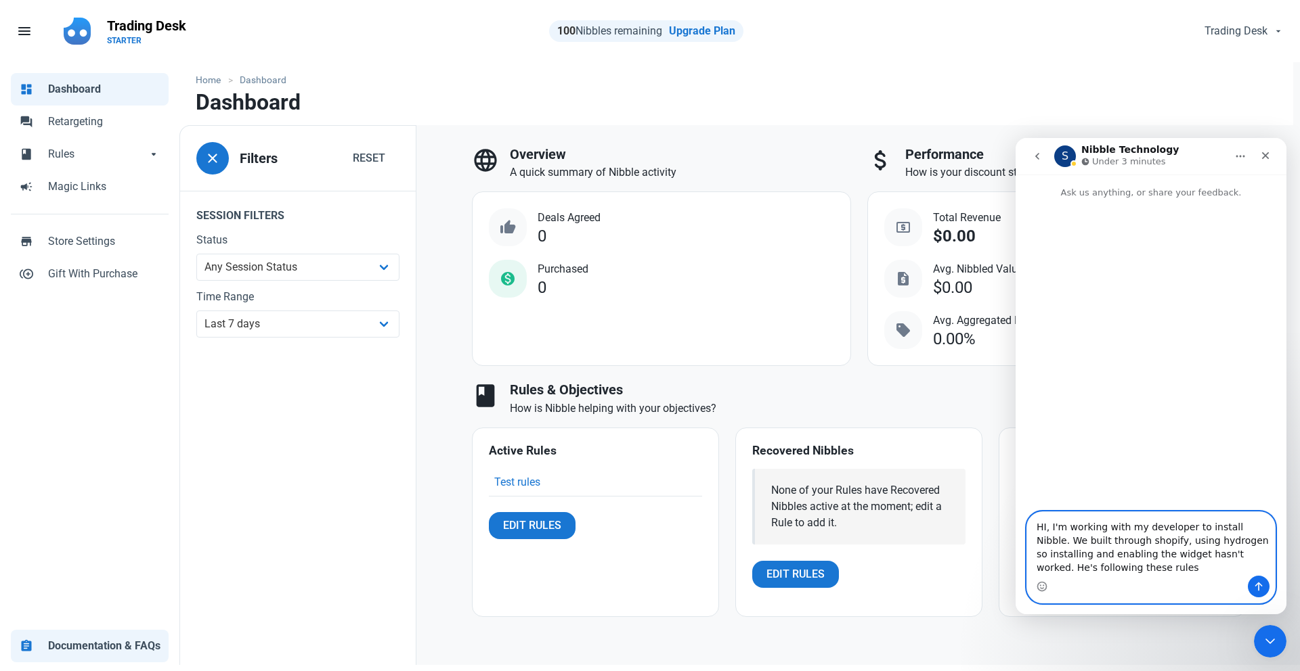
paste textarea "[URL][DOMAIN_NAME]"
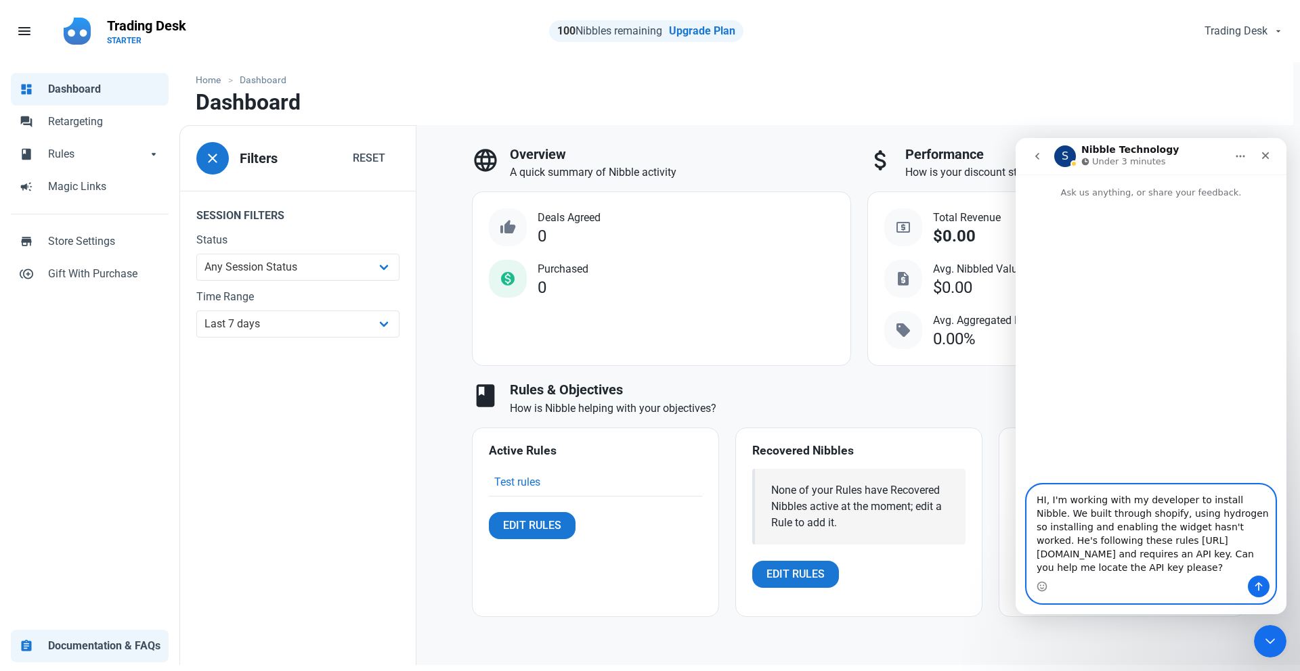
type textarea "HI, I'm working with my developer to install Nibble. We built through shopify, …"
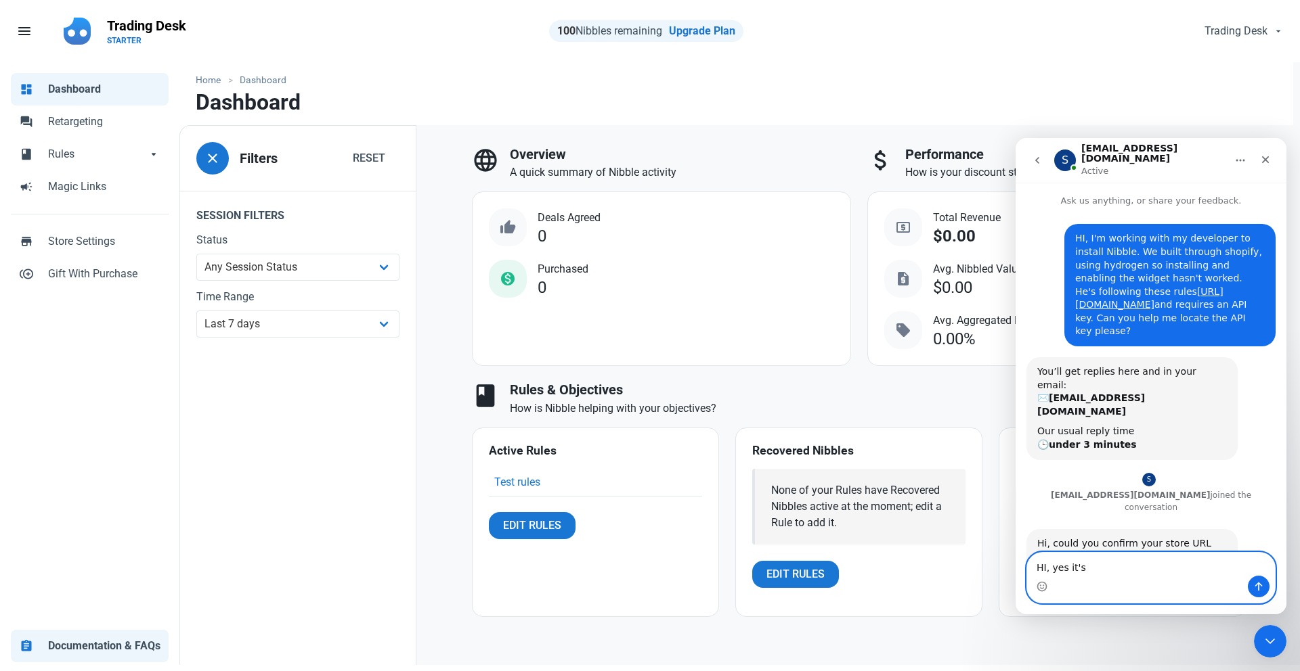
paste textarea "[URL][DOMAIN_NAME]"
type textarea "HI, yes it's [URL][DOMAIN_NAME]"
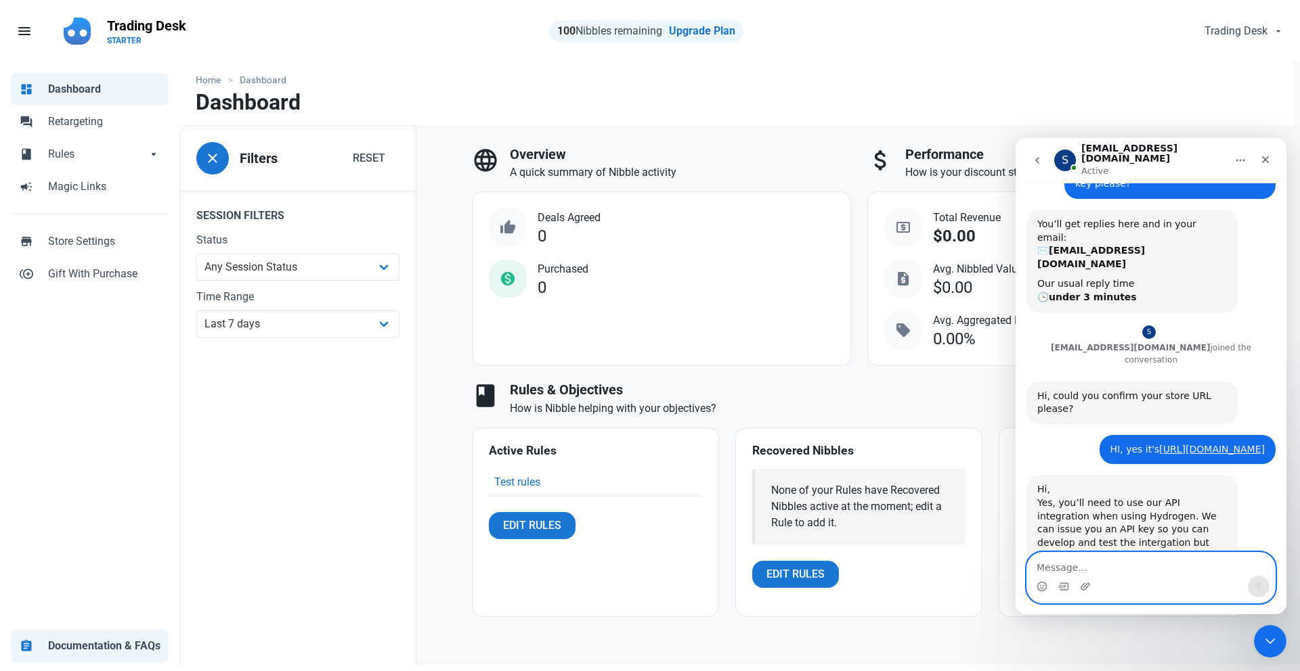
scroll to position [212, 0]
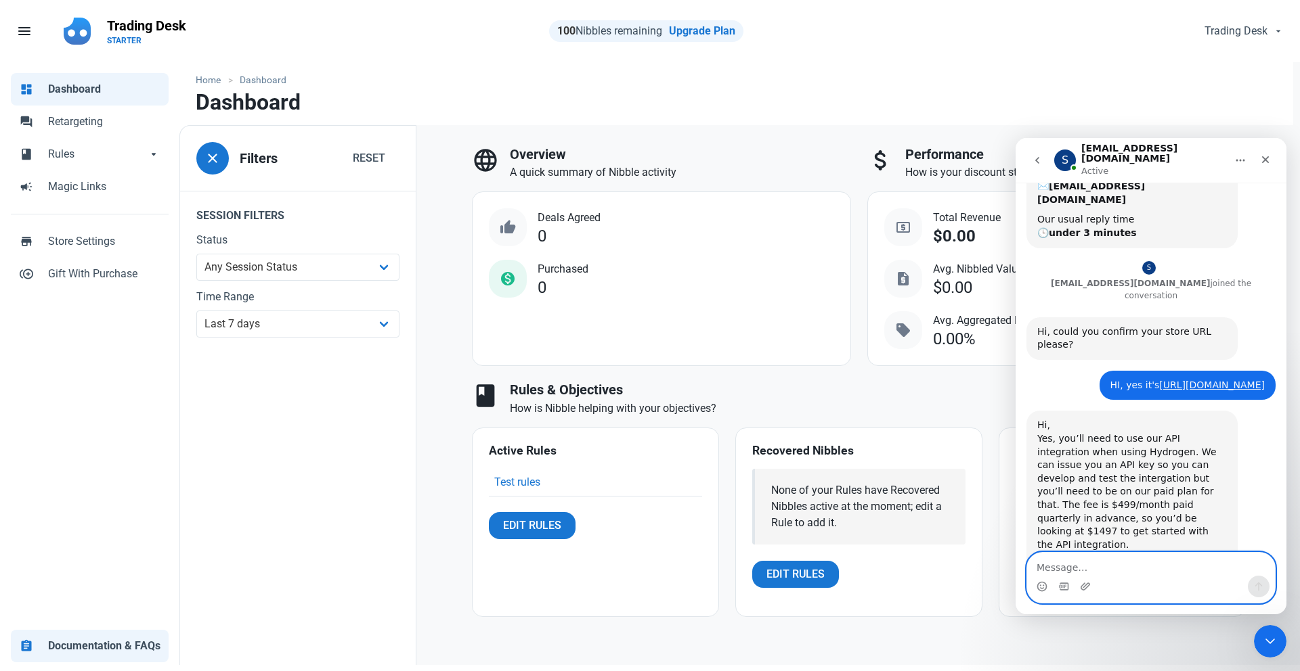
click at [1131, 557] on textarea "Message…" at bounding box center [1151, 564] width 248 height 23
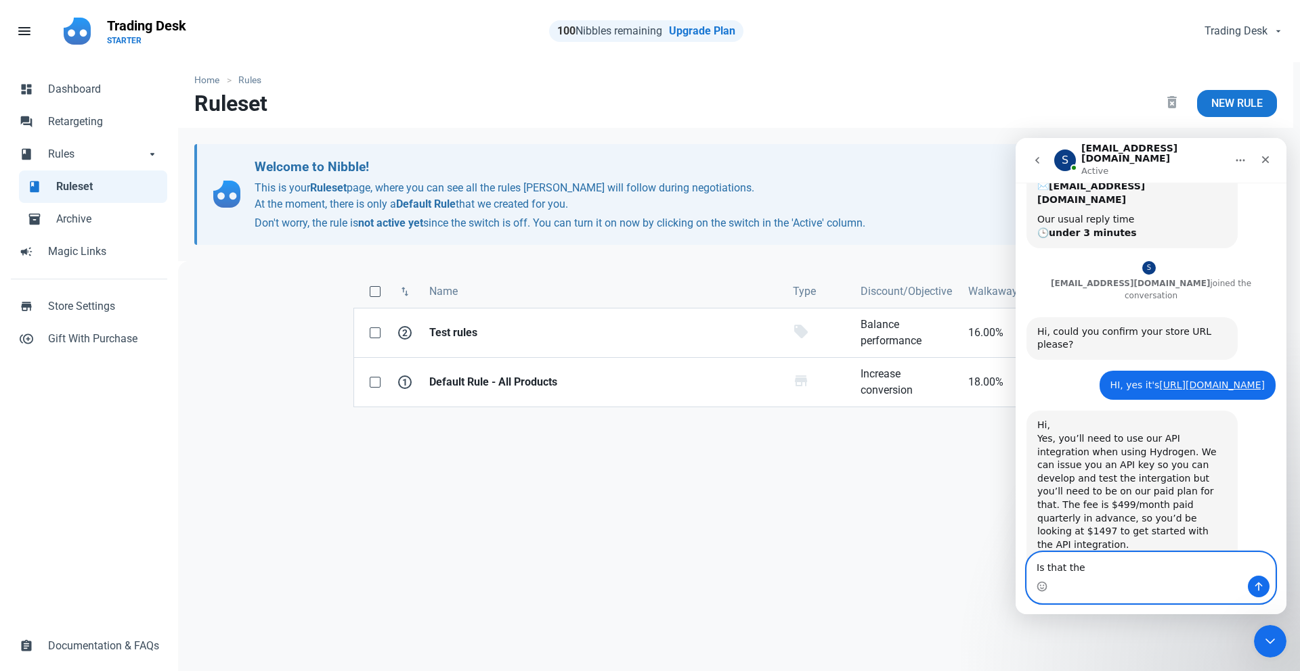
type textarea "Is that the"
click at [24, 30] on span "menu" at bounding box center [24, 31] width 16 height 16
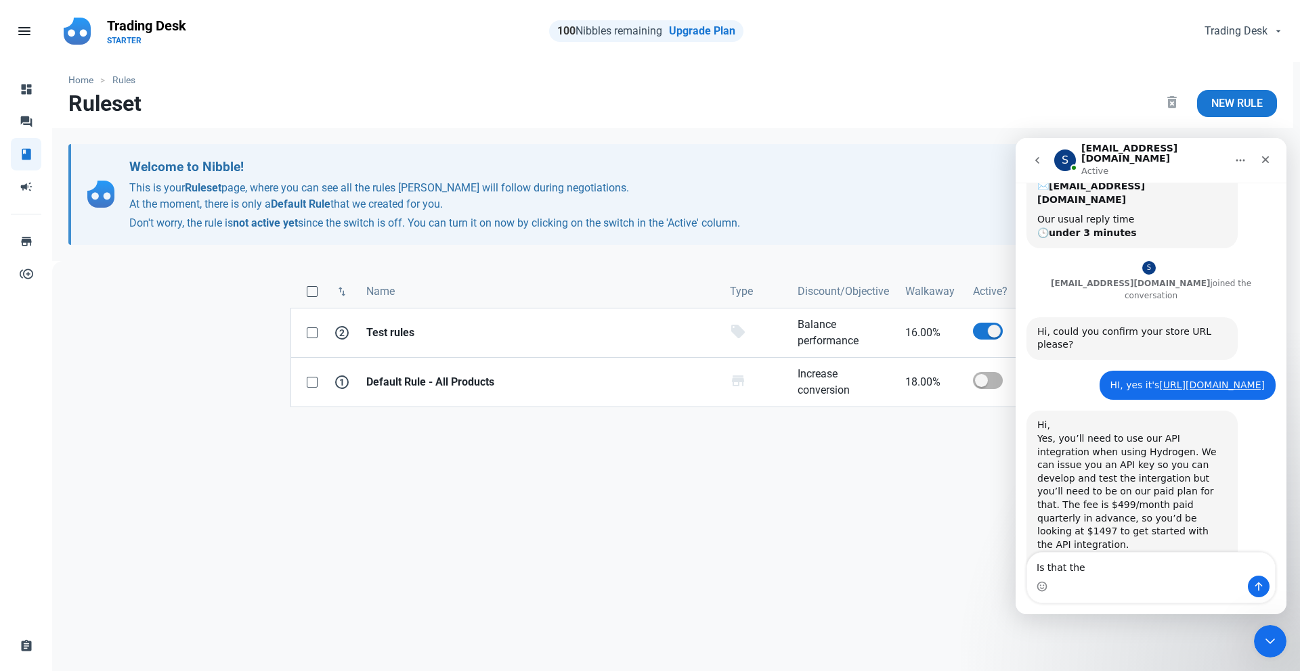
click at [87, 20] on rect "main navigation" at bounding box center [502, 31] width 975 height 55
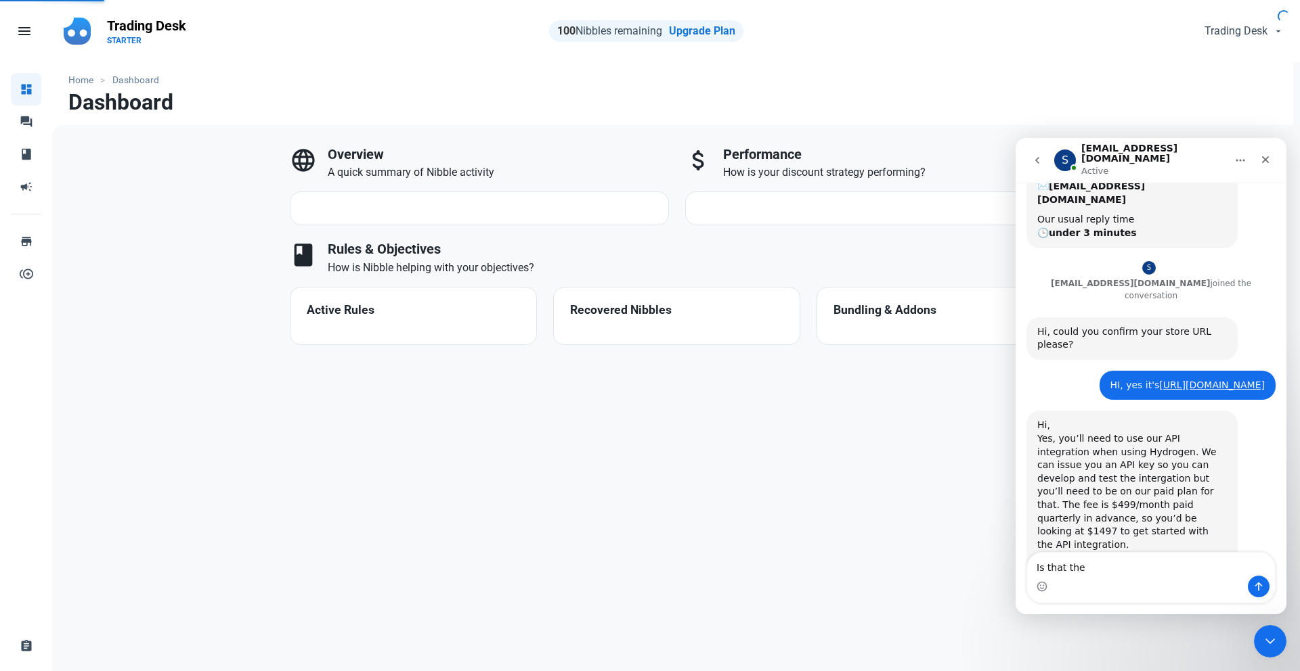
select select "7d"
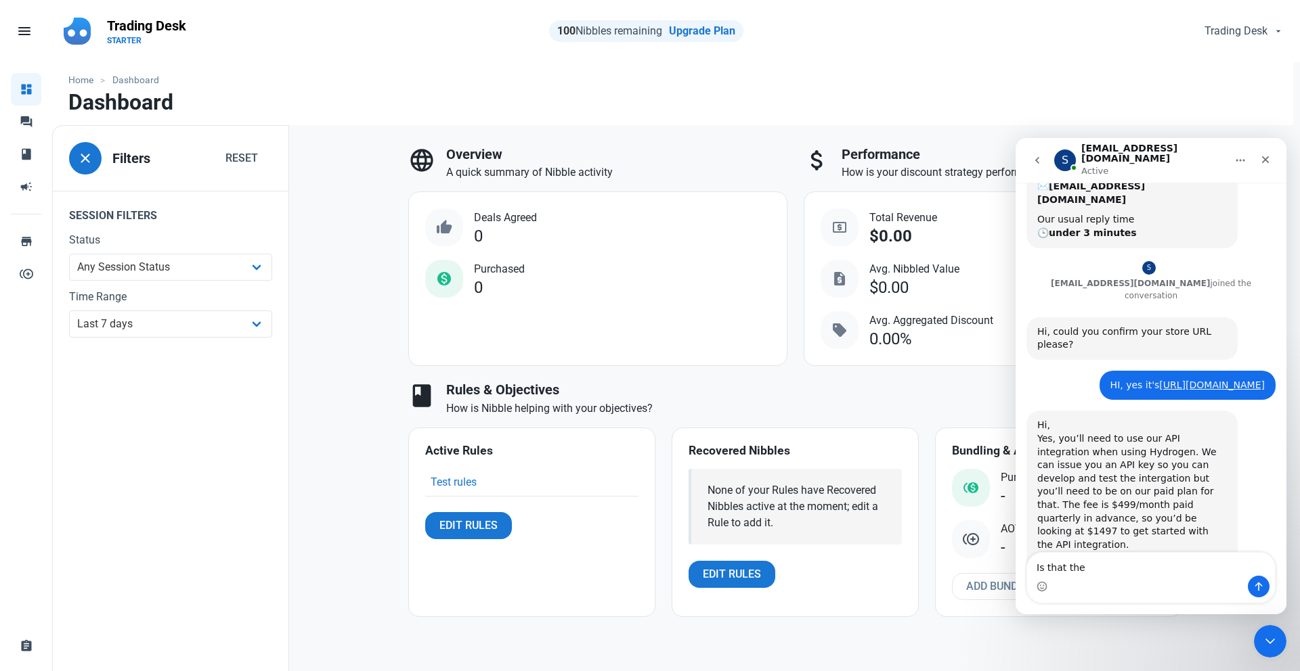
scroll to position [2, 0]
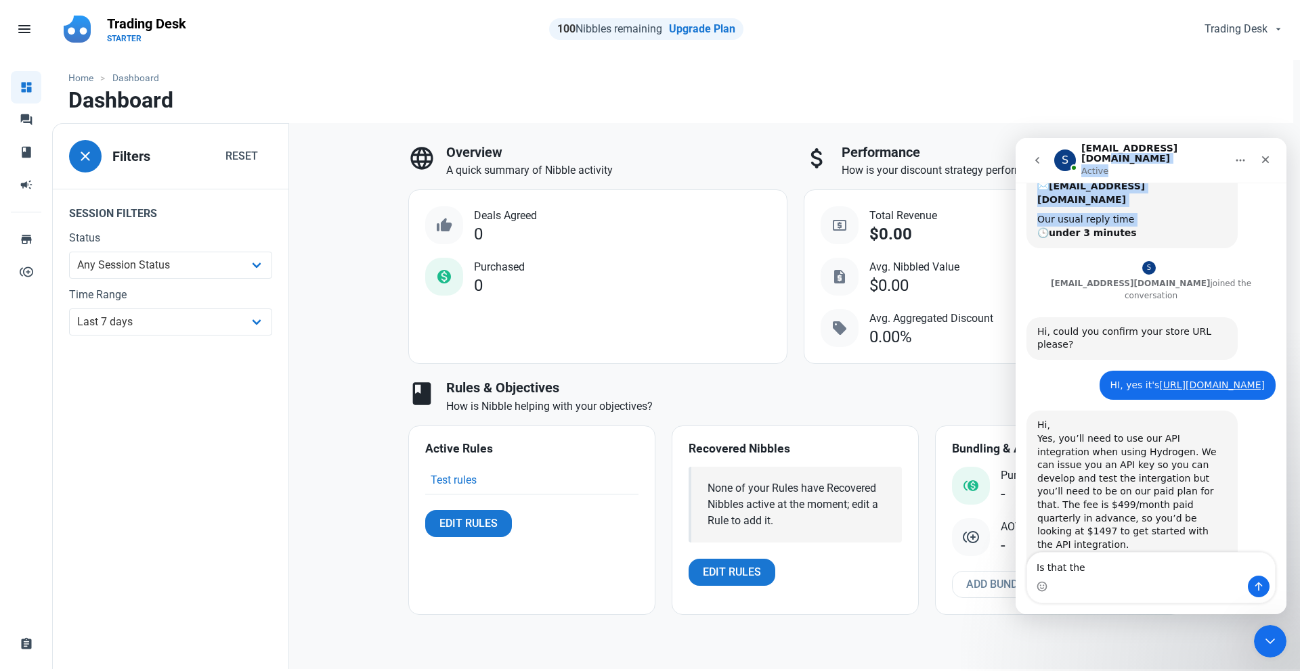
drag, startPoint x: 1142, startPoint y: 155, endPoint x: 649, endPoint y: 210, distance: 495.8
click at [1015, 210] on html "S [EMAIL_ADDRESS][DOMAIN_NAME] Active Ask us anything, or share your feedback. …" at bounding box center [1150, 376] width 271 height 476
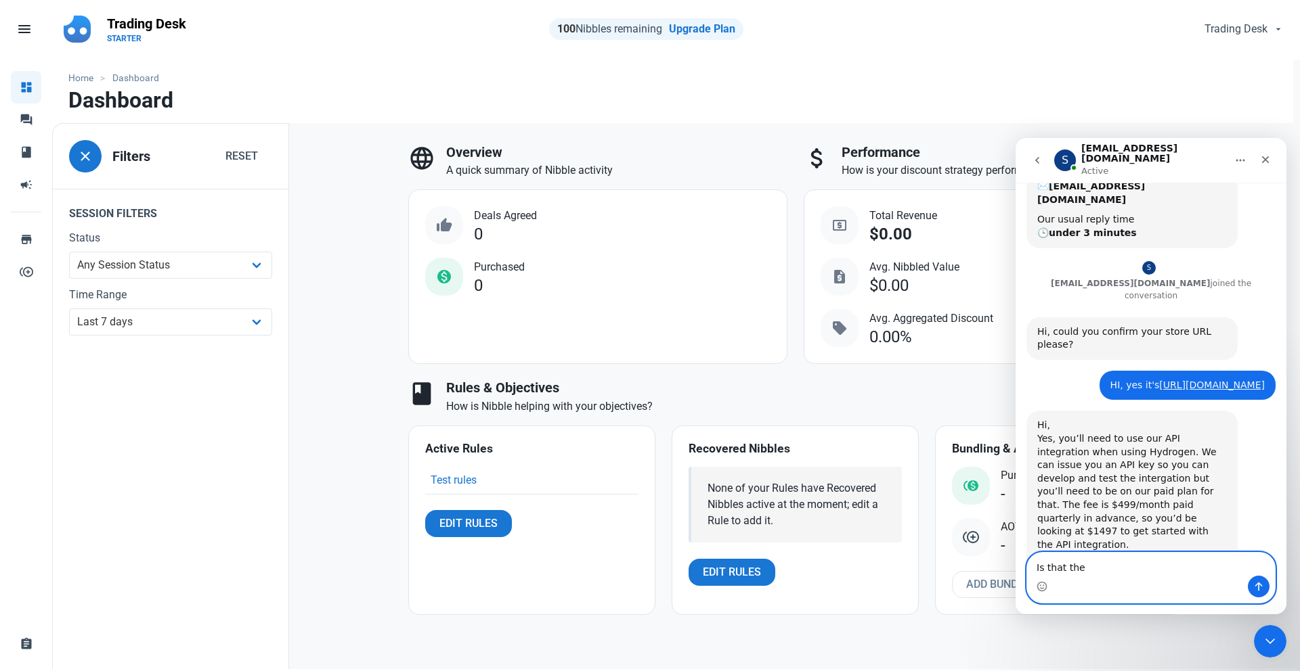
drag, startPoint x: 1144, startPoint y: 564, endPoint x: 908, endPoint y: 558, distance: 236.3
click at [1015, 558] on html "S [EMAIL_ADDRESS][DOMAIN_NAME] Active Ask us anything, or share your feedback. …" at bounding box center [1150, 376] width 271 height 476
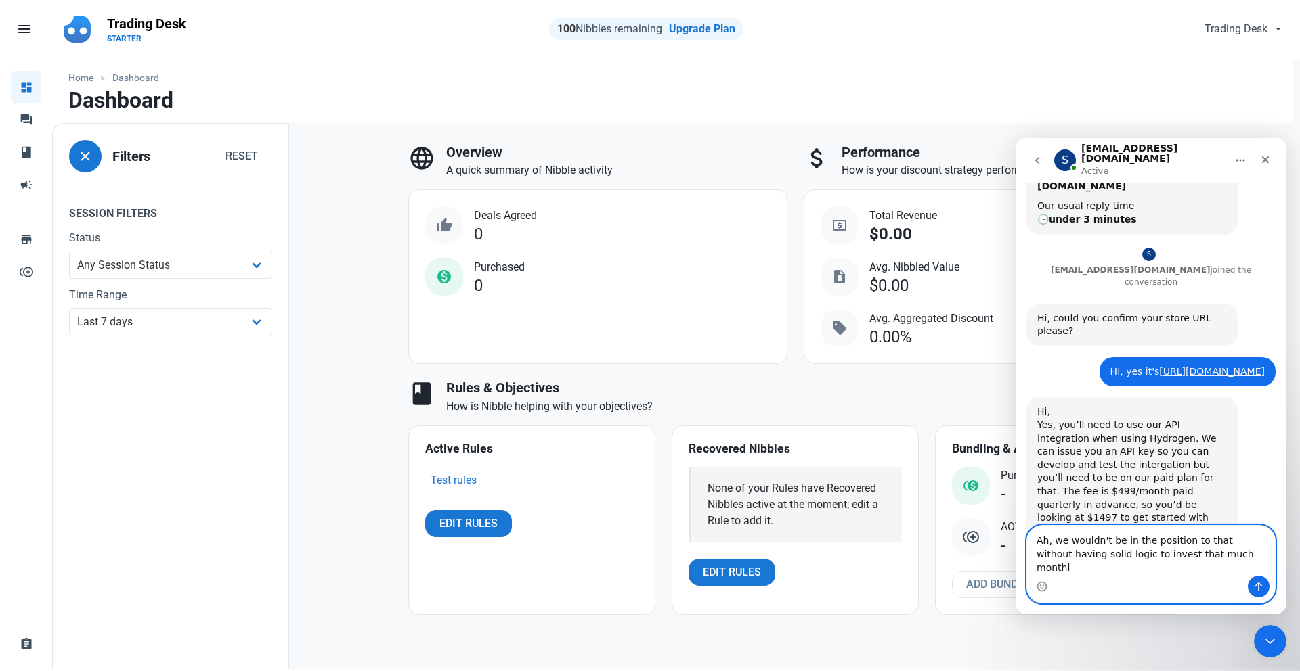
type textarea "Ah, we wouldn't be in the position to that without having solid logic to invest…"
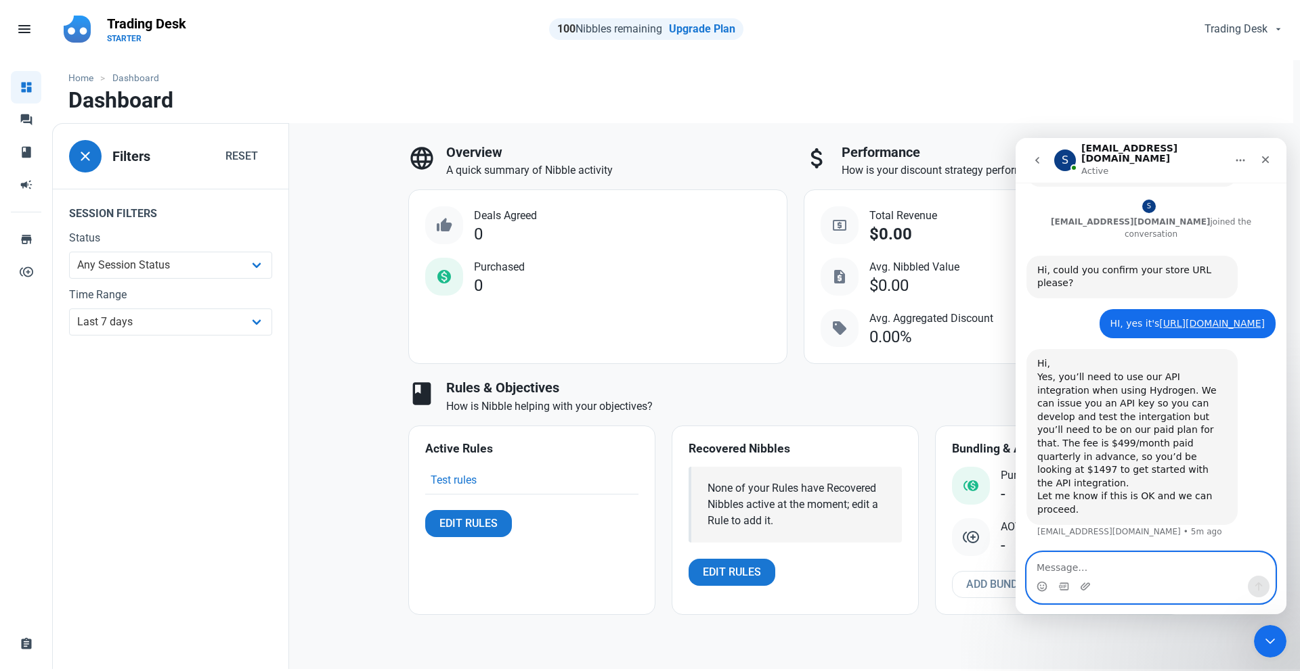
scroll to position [279, 0]
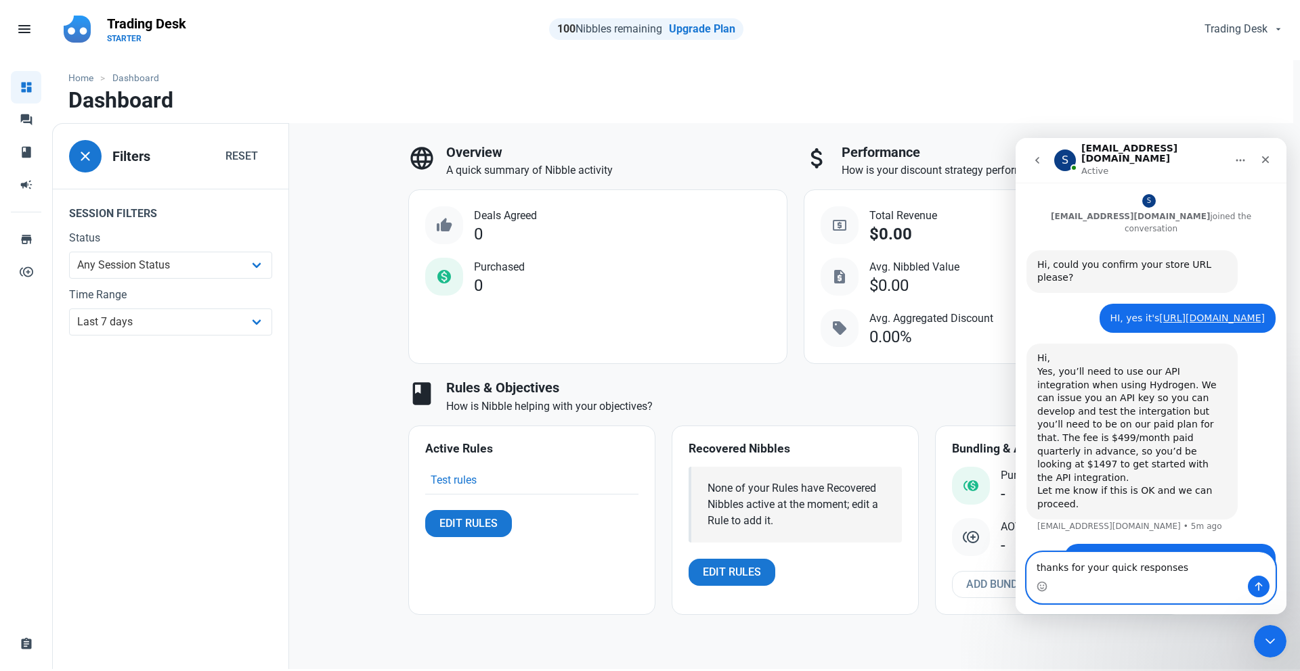
type textarea "thanks for your quick responses"
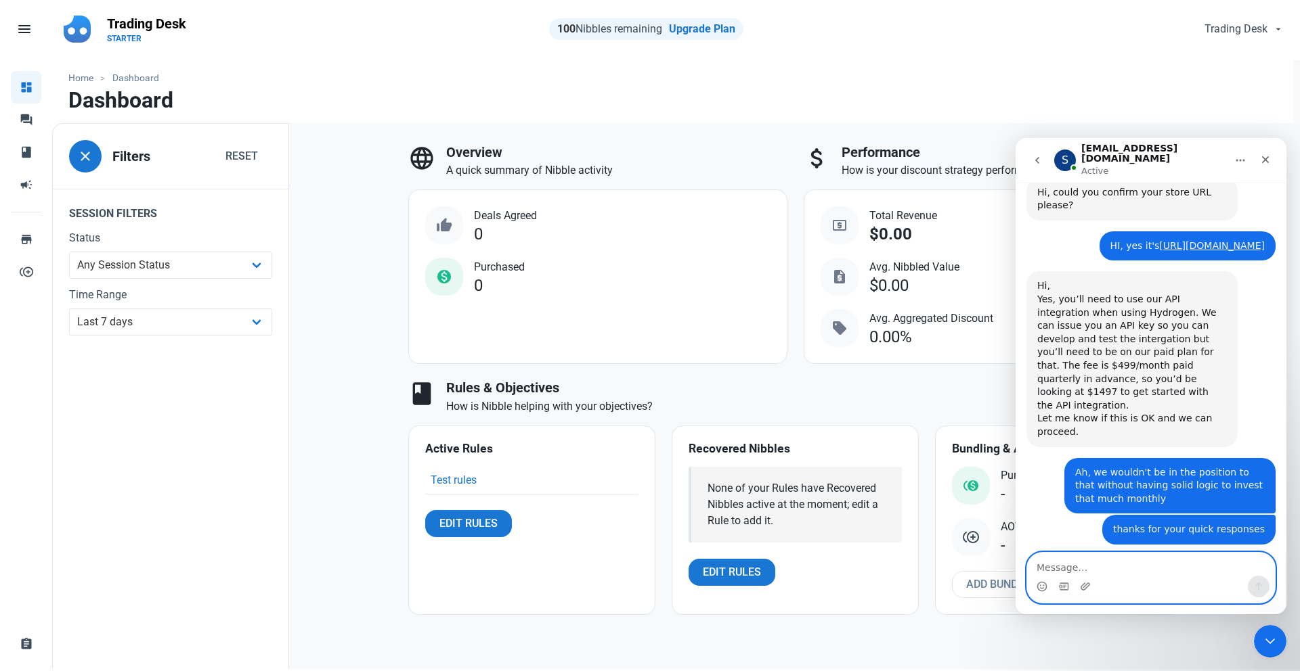
scroll to position [350, 0]
